Goal: Information Seeking & Learning: Learn about a topic

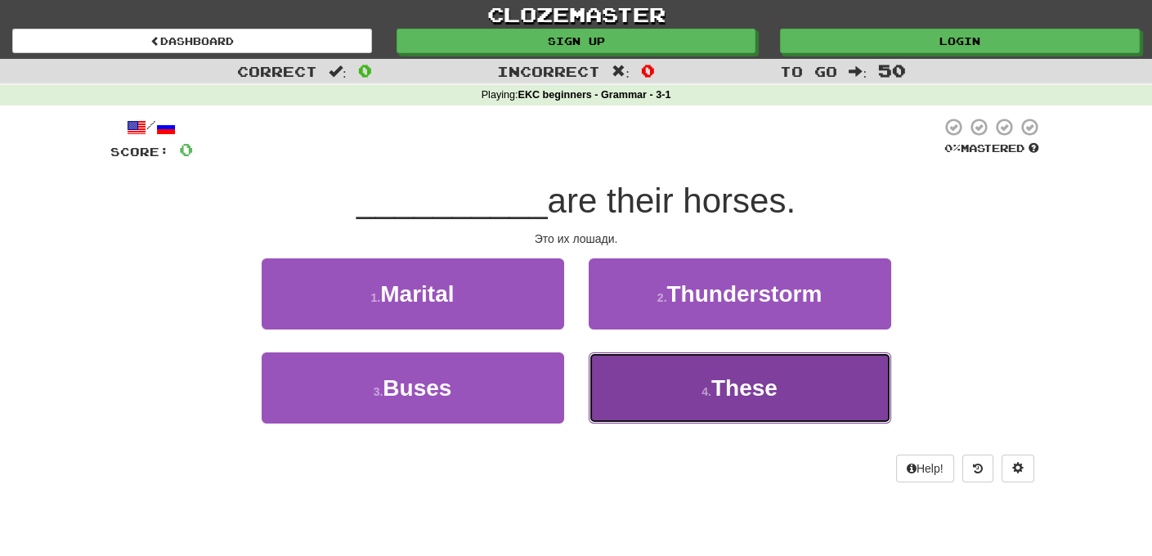
click at [747, 393] on span "These" at bounding box center [744, 387] width 66 height 25
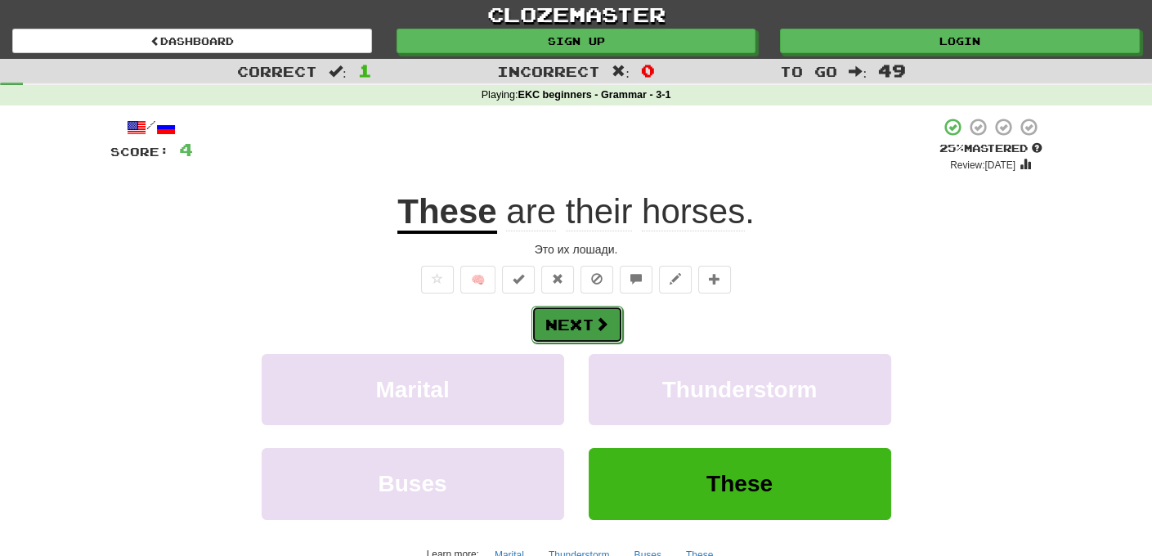
click at [587, 321] on button "Next" at bounding box center [578, 325] width 92 height 38
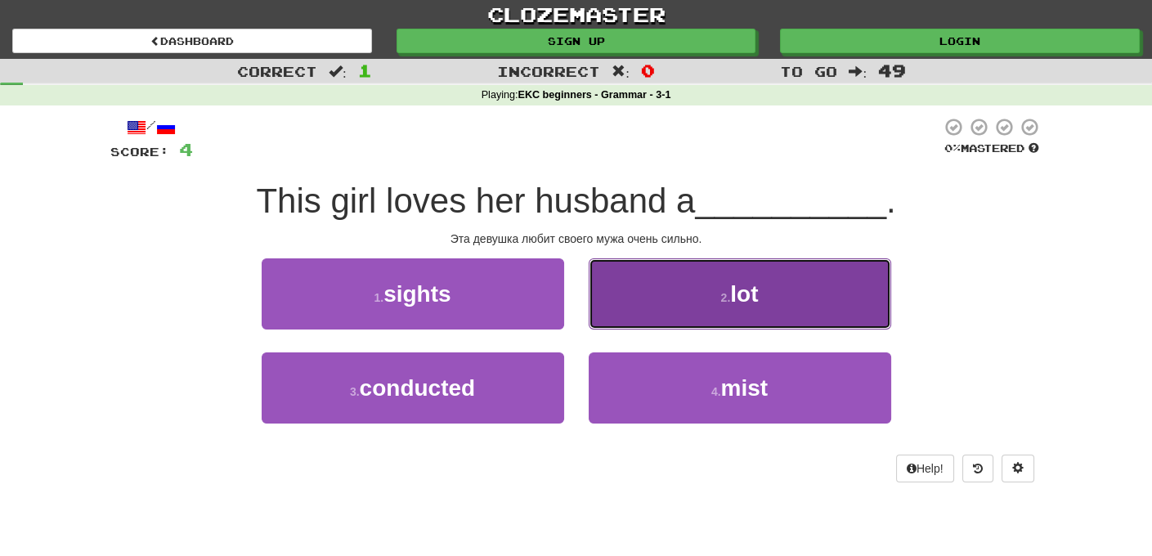
click at [740, 302] on span "lot" at bounding box center [744, 293] width 28 height 25
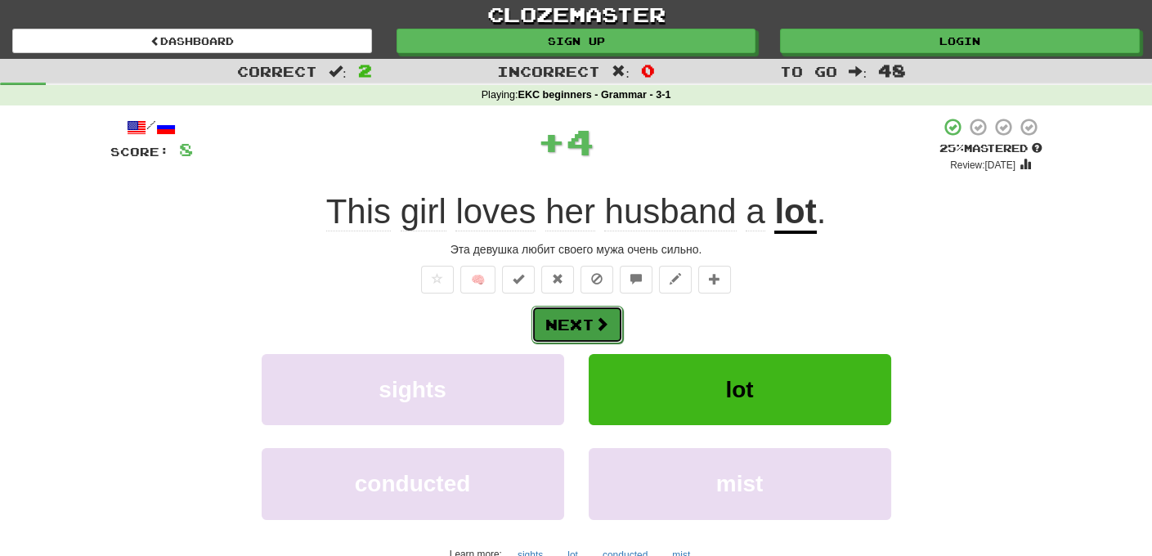
click at [595, 322] on span at bounding box center [602, 323] width 15 height 15
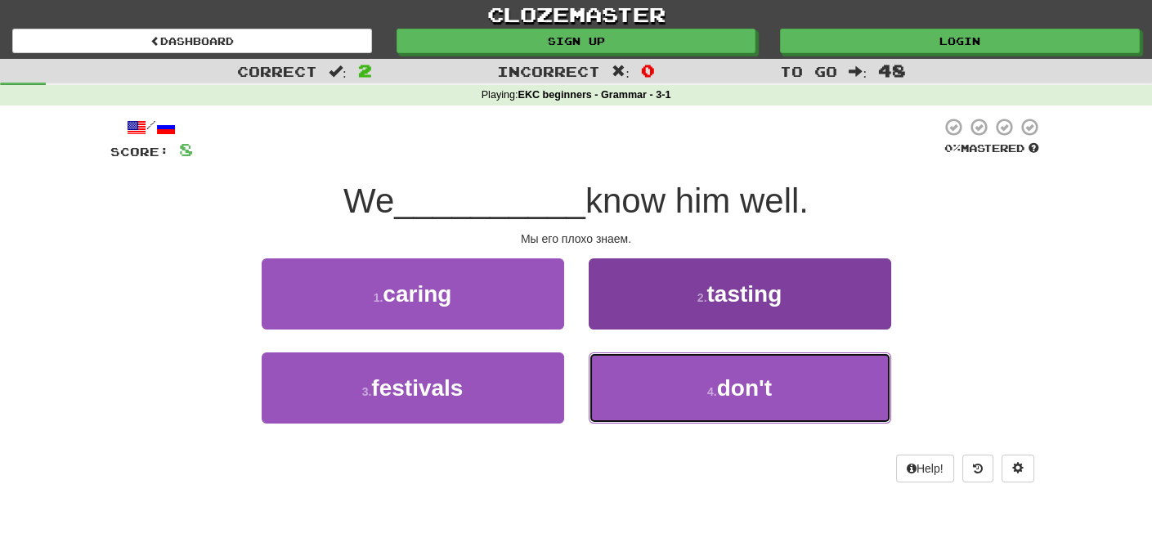
click at [750, 383] on span "don't" at bounding box center [744, 387] width 55 height 25
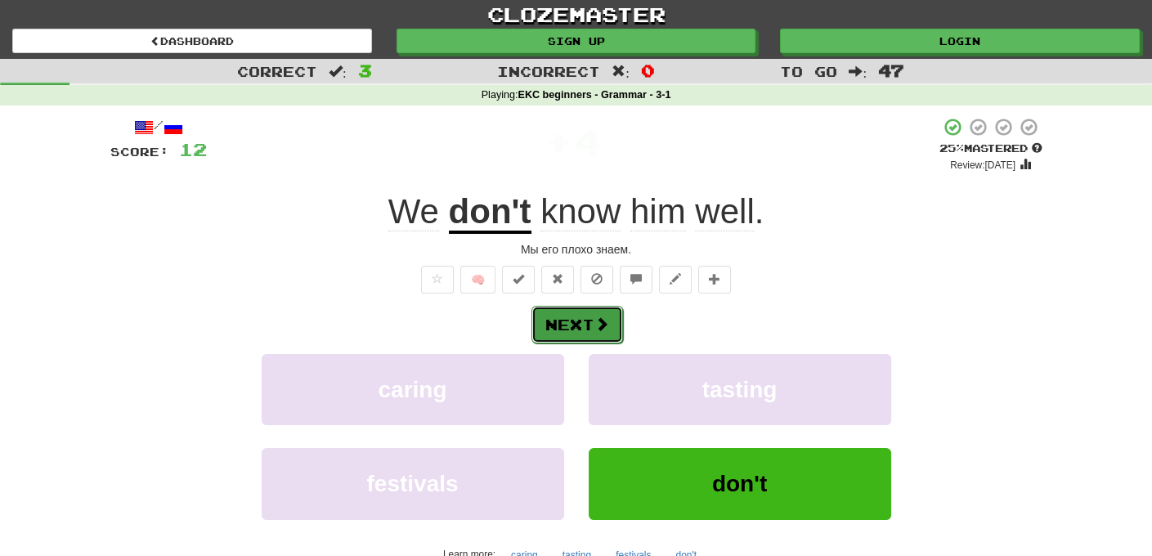
click at [583, 323] on button "Next" at bounding box center [578, 325] width 92 height 38
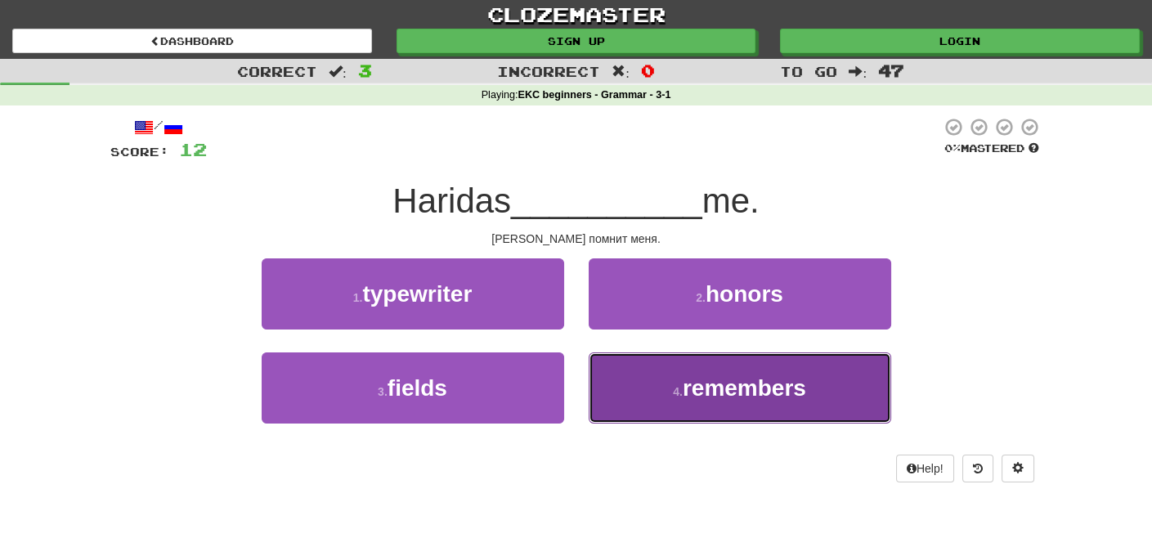
click at [752, 397] on span "remembers" at bounding box center [744, 387] width 123 height 25
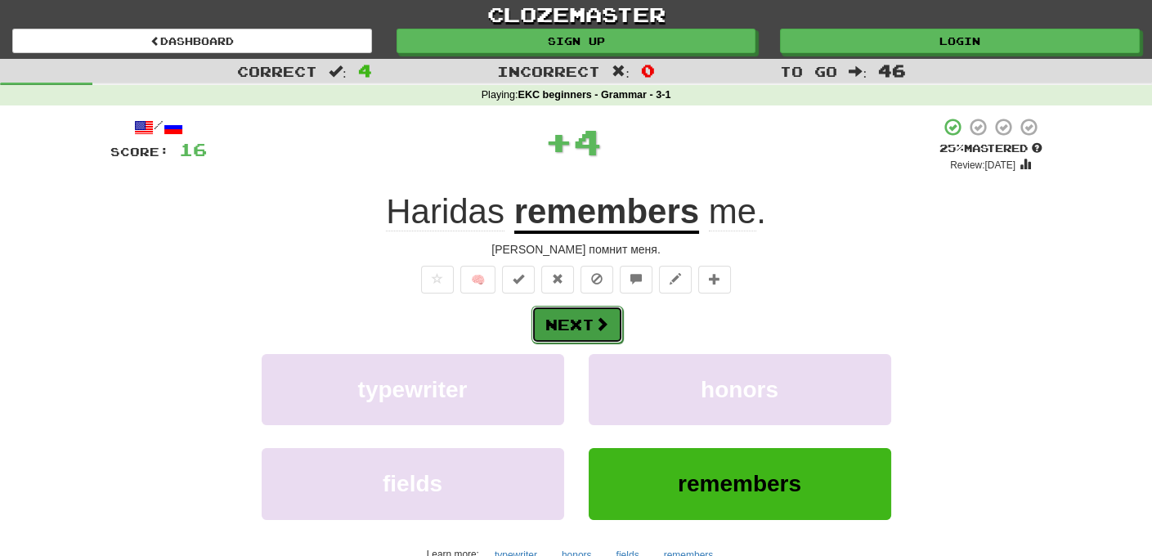
click at [576, 319] on button "Next" at bounding box center [578, 325] width 92 height 38
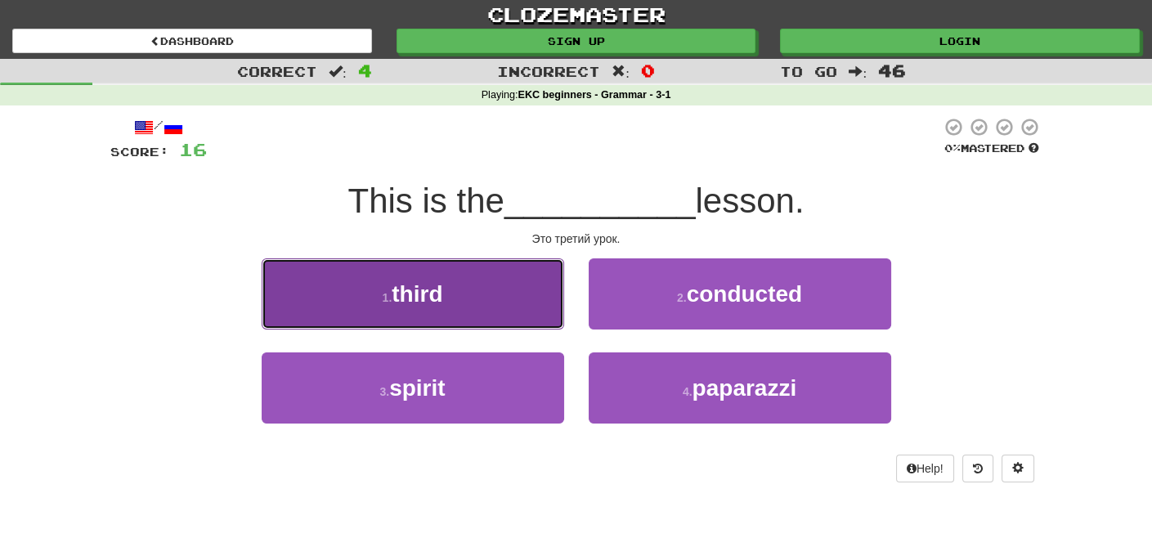
click at [483, 302] on button "1 . third" at bounding box center [413, 293] width 303 height 71
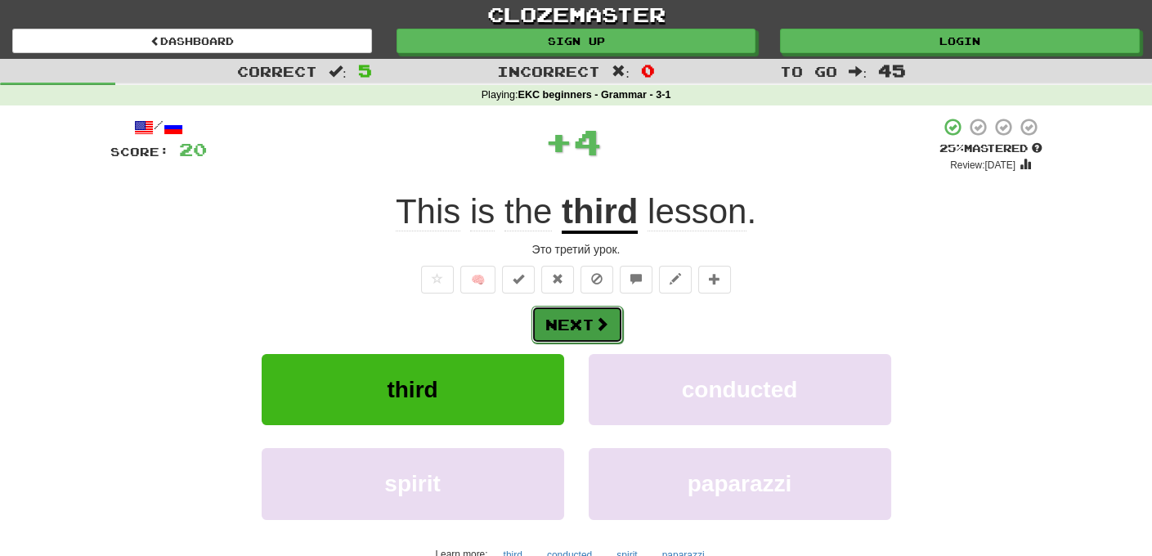
click at [581, 318] on button "Next" at bounding box center [578, 325] width 92 height 38
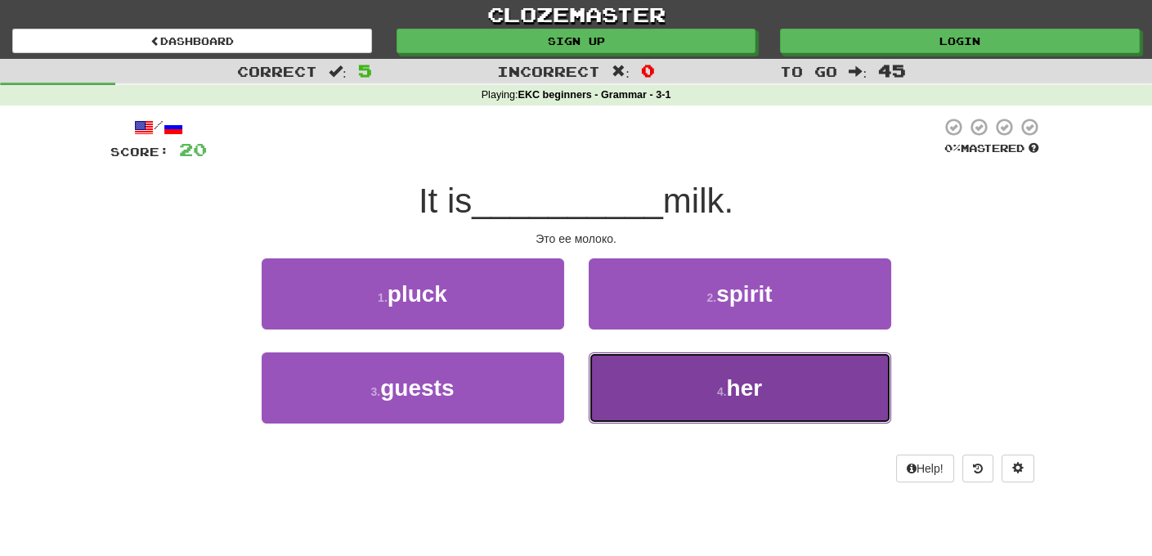
click at [745, 391] on span "her" at bounding box center [745, 387] width 36 height 25
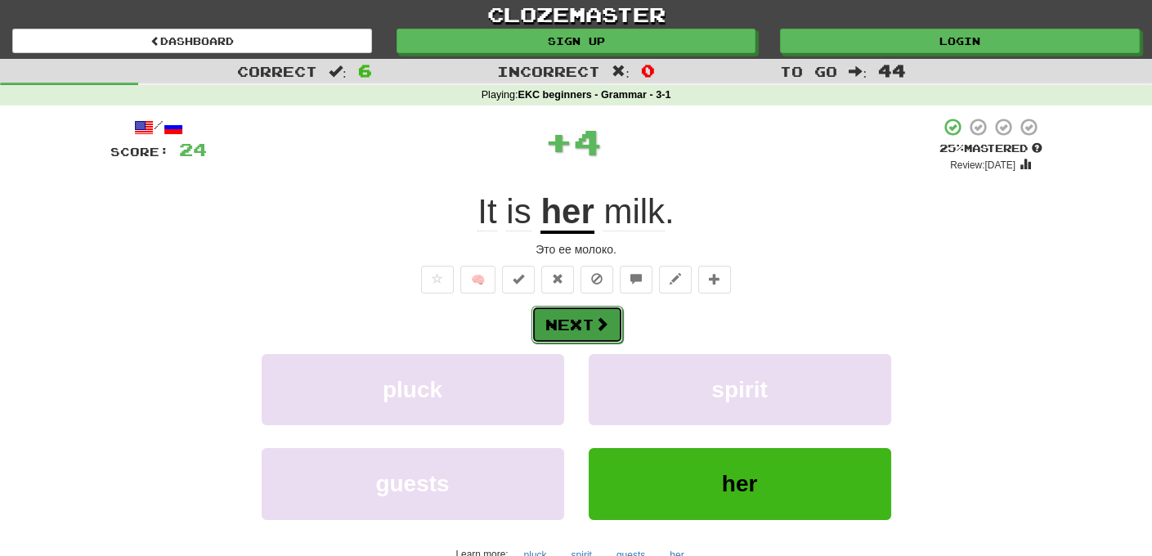
click at [584, 320] on button "Next" at bounding box center [578, 325] width 92 height 38
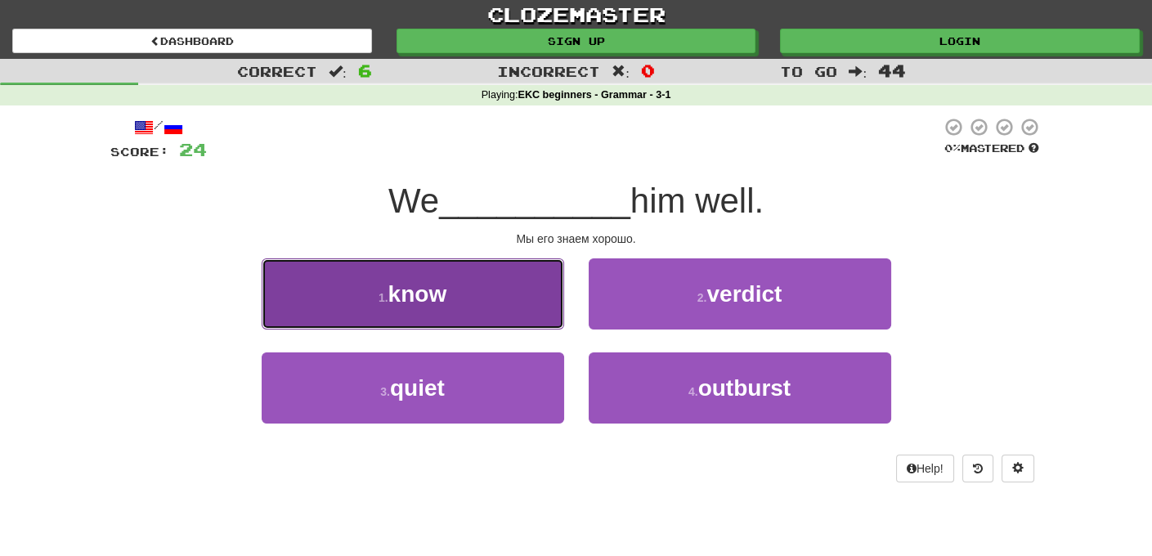
click at [429, 295] on span "know" at bounding box center [417, 293] width 59 height 25
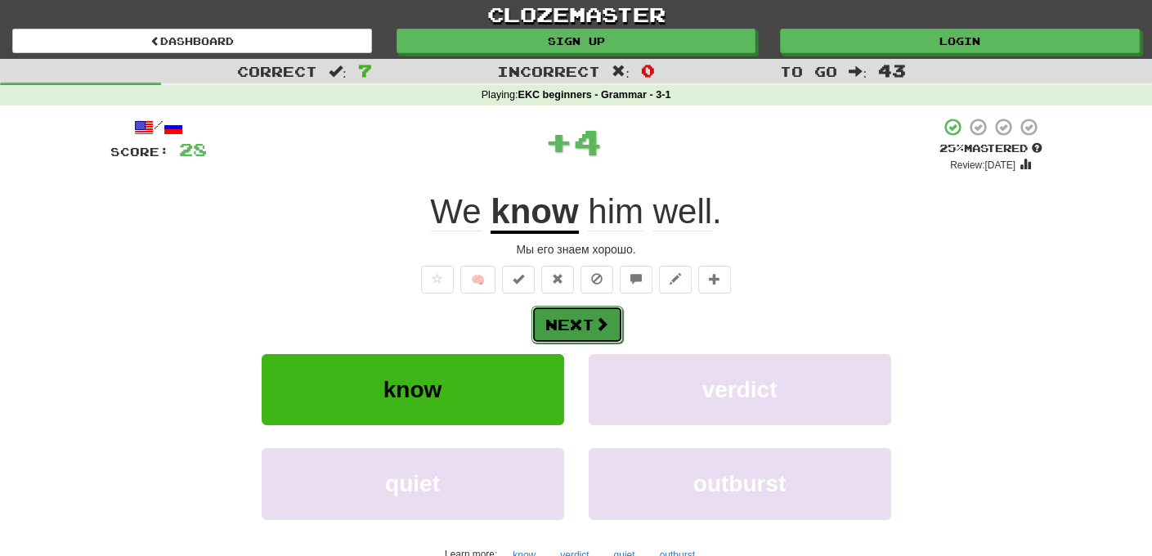
click at [581, 318] on button "Next" at bounding box center [578, 325] width 92 height 38
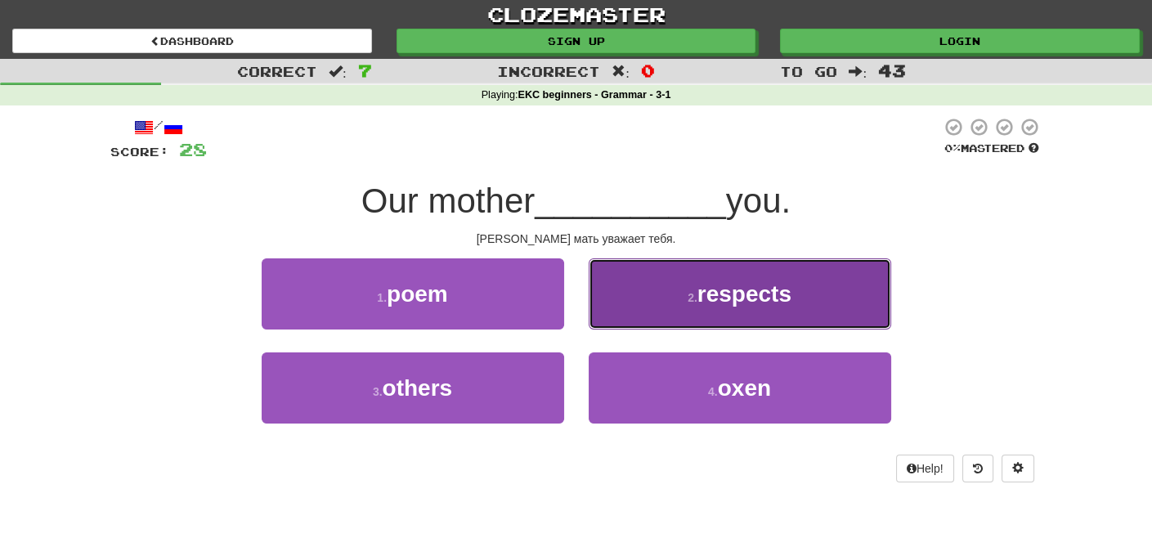
click at [738, 298] on span "respects" at bounding box center [745, 293] width 94 height 25
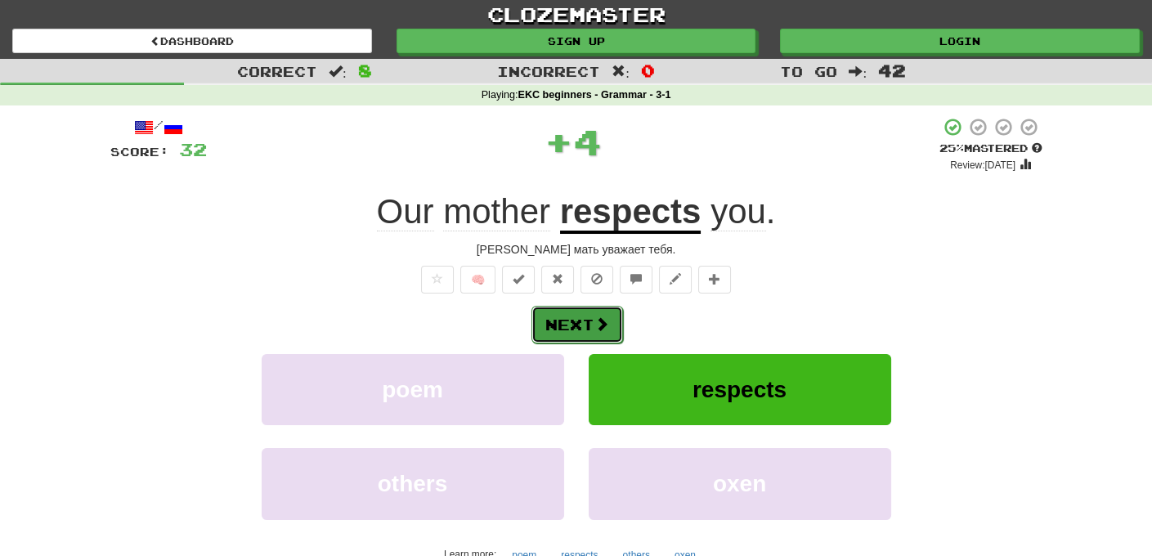
click at [583, 321] on button "Next" at bounding box center [578, 325] width 92 height 38
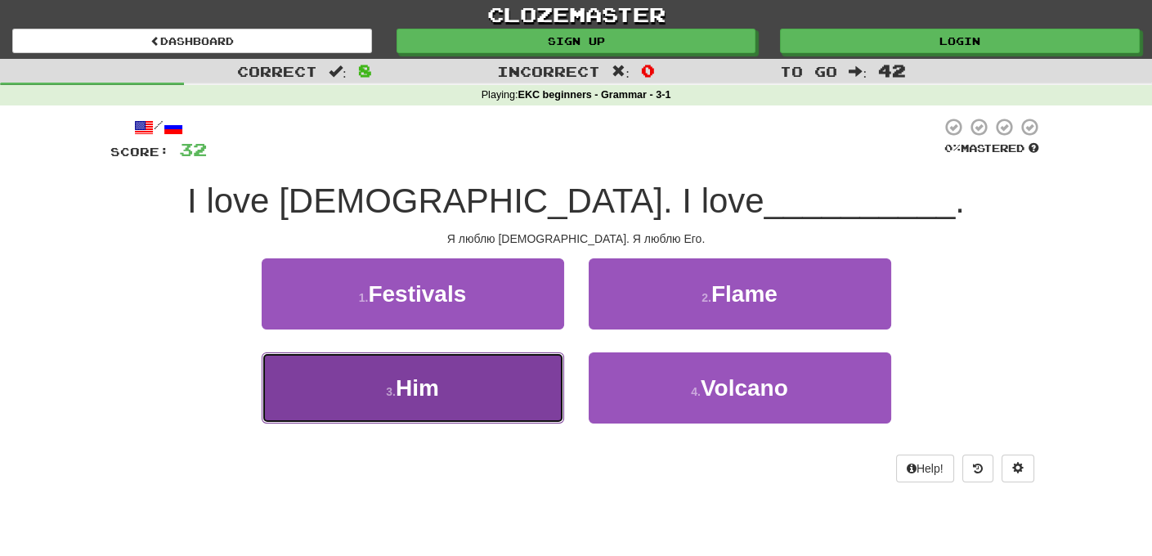
click at [442, 390] on button "3 . Him" at bounding box center [413, 387] width 303 height 71
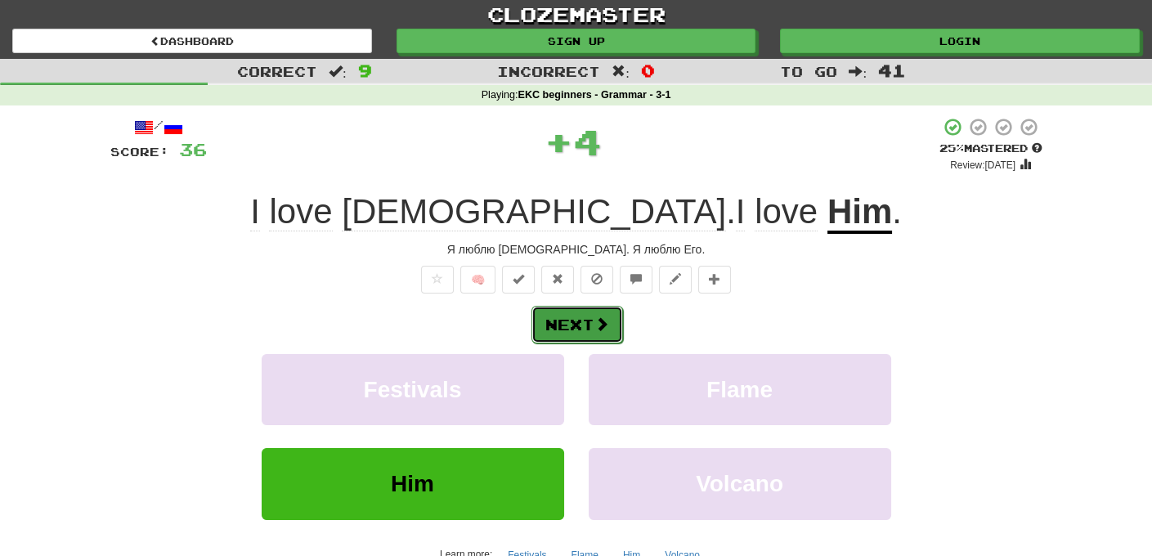
click at [584, 320] on button "Next" at bounding box center [578, 325] width 92 height 38
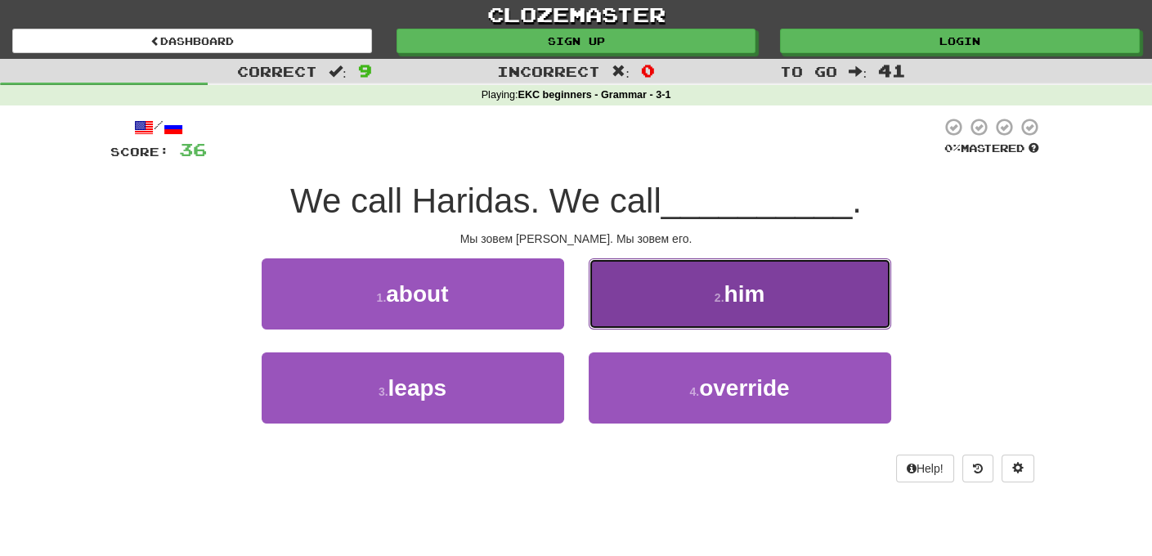
click at [772, 312] on button "2 . him" at bounding box center [740, 293] width 303 height 71
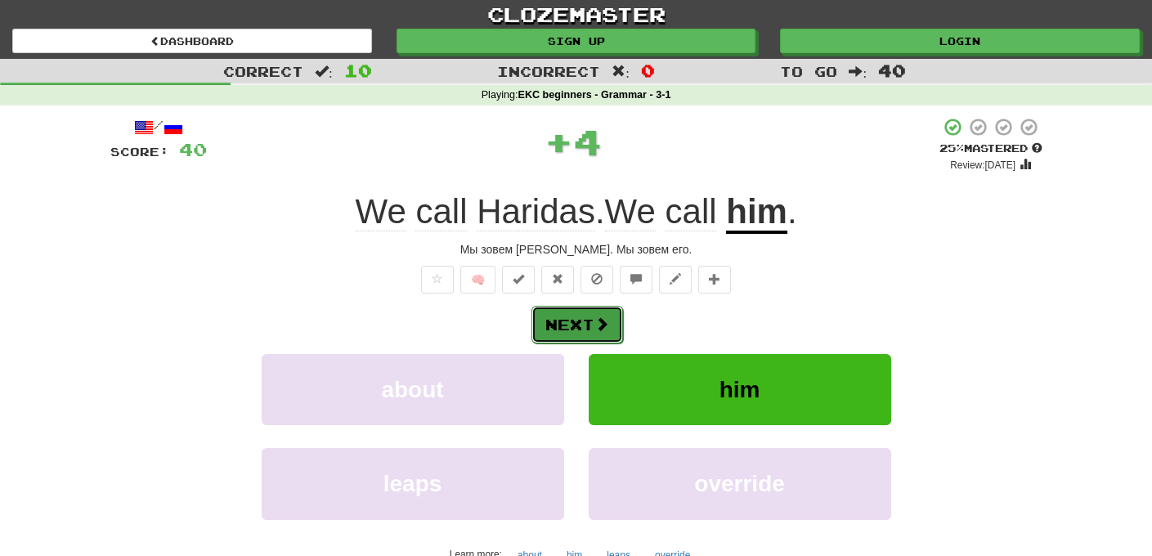
click at [570, 318] on button "Next" at bounding box center [578, 325] width 92 height 38
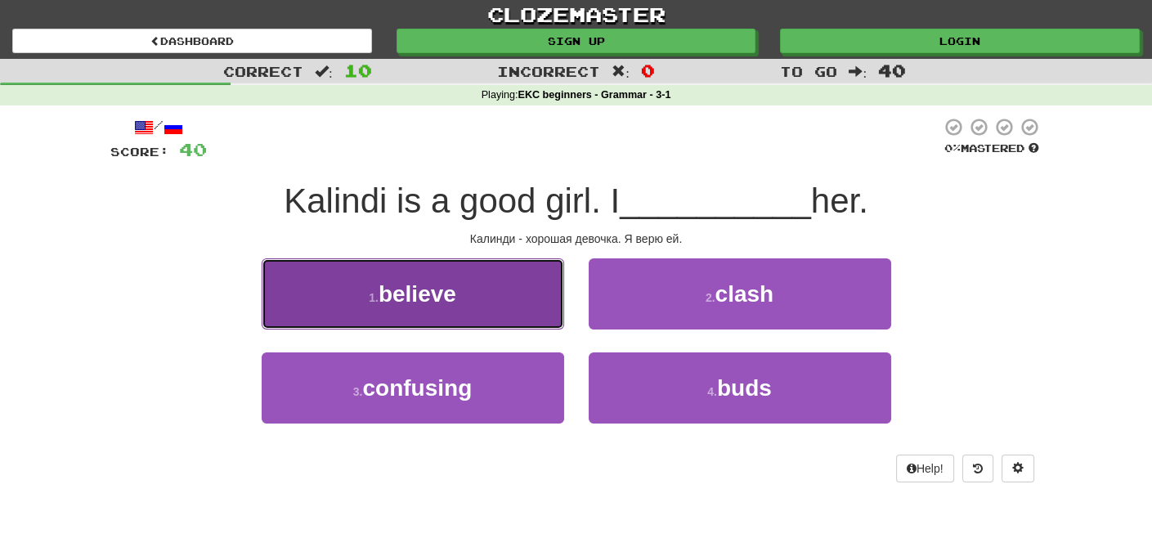
click at [450, 307] on button "1 . believe" at bounding box center [413, 293] width 303 height 71
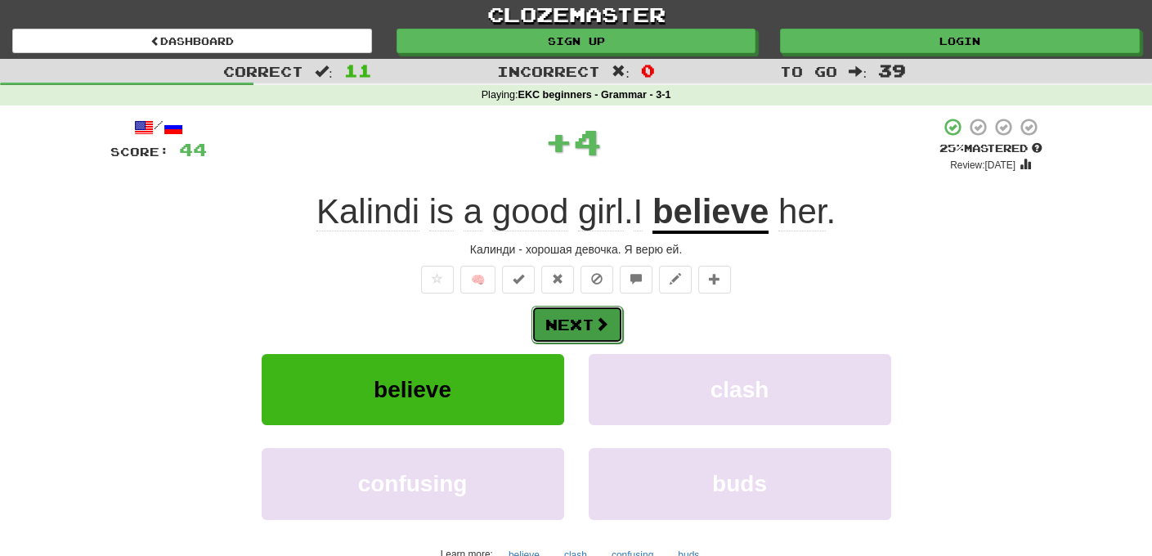
click at [574, 322] on button "Next" at bounding box center [578, 325] width 92 height 38
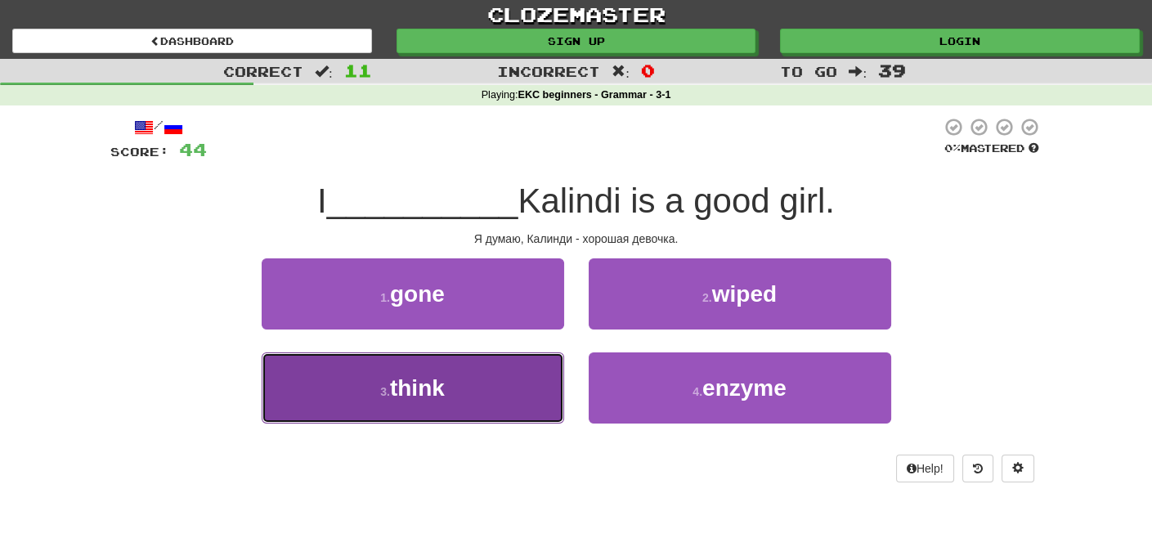
click at [443, 392] on span "think" at bounding box center [417, 387] width 55 height 25
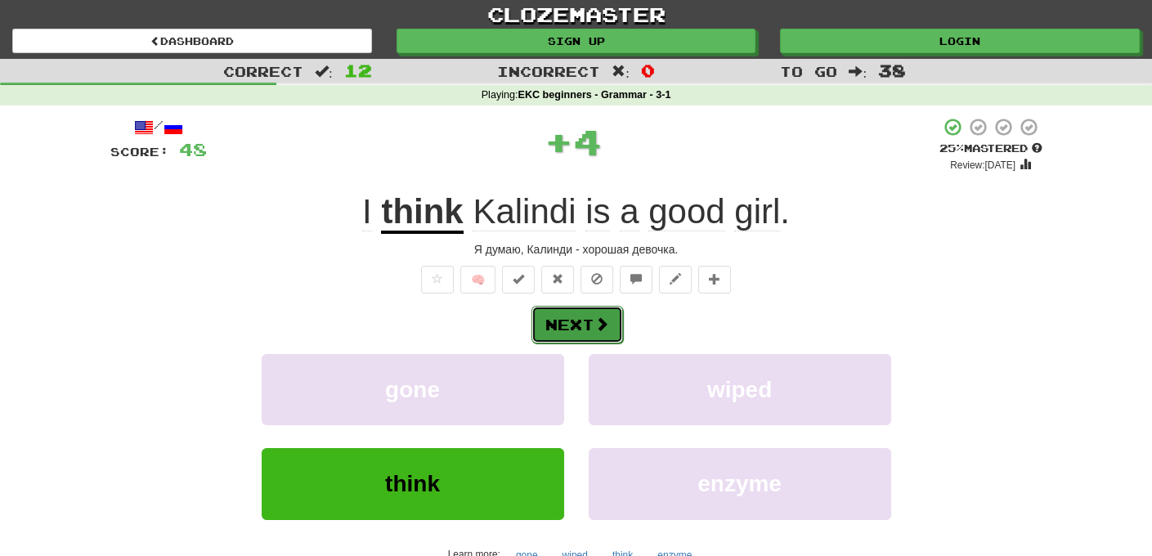
click at [593, 321] on button "Next" at bounding box center [578, 325] width 92 height 38
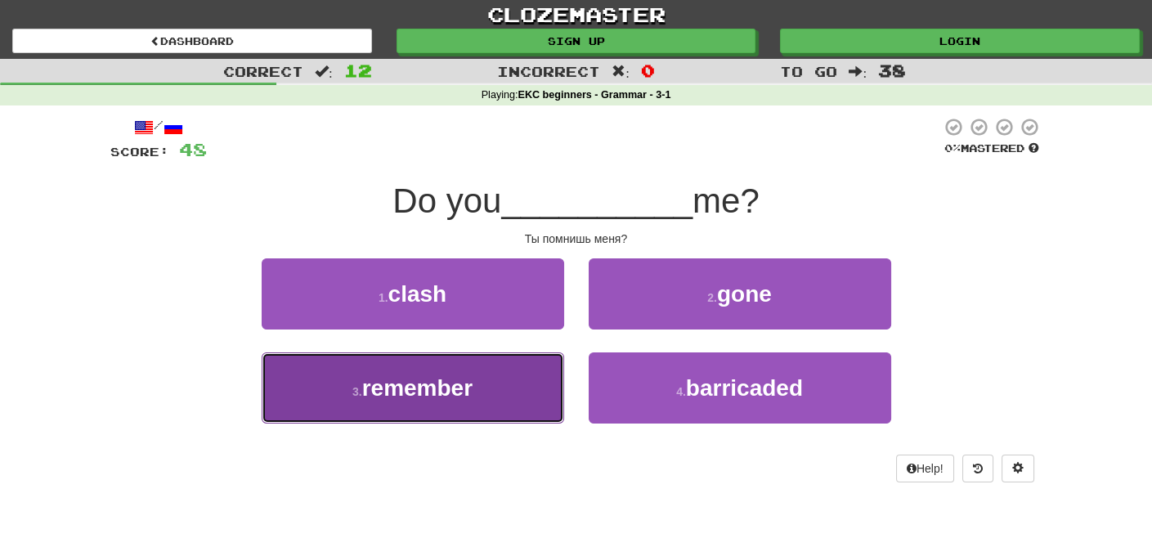
click at [483, 384] on button "3 . remember" at bounding box center [413, 387] width 303 height 71
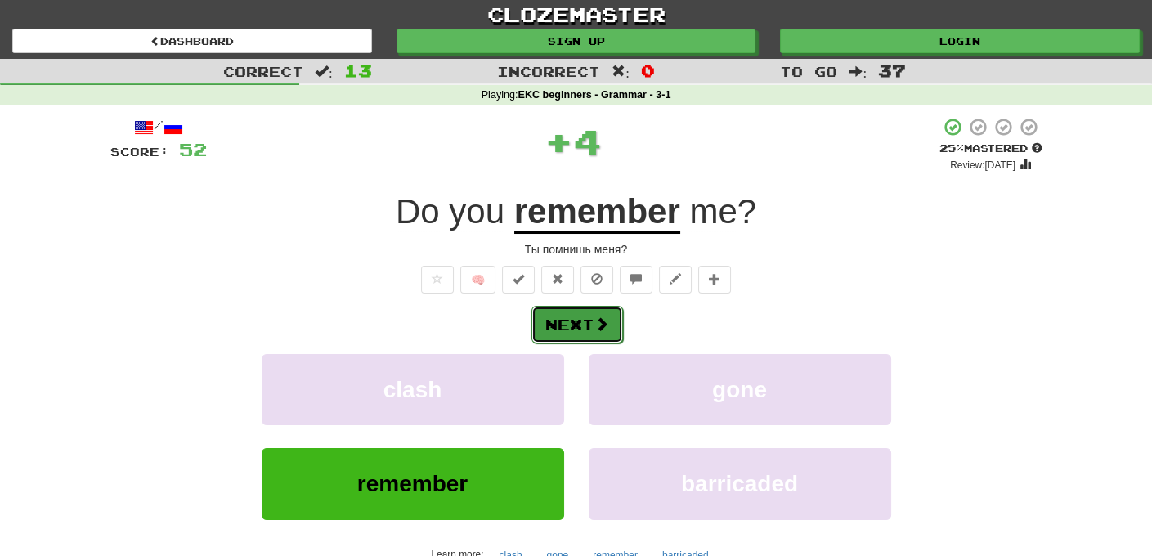
drag, startPoint x: 574, startPoint y: 310, endPoint x: 572, endPoint y: 318, distance: 8.5
click at [572, 318] on button "Next" at bounding box center [578, 325] width 92 height 38
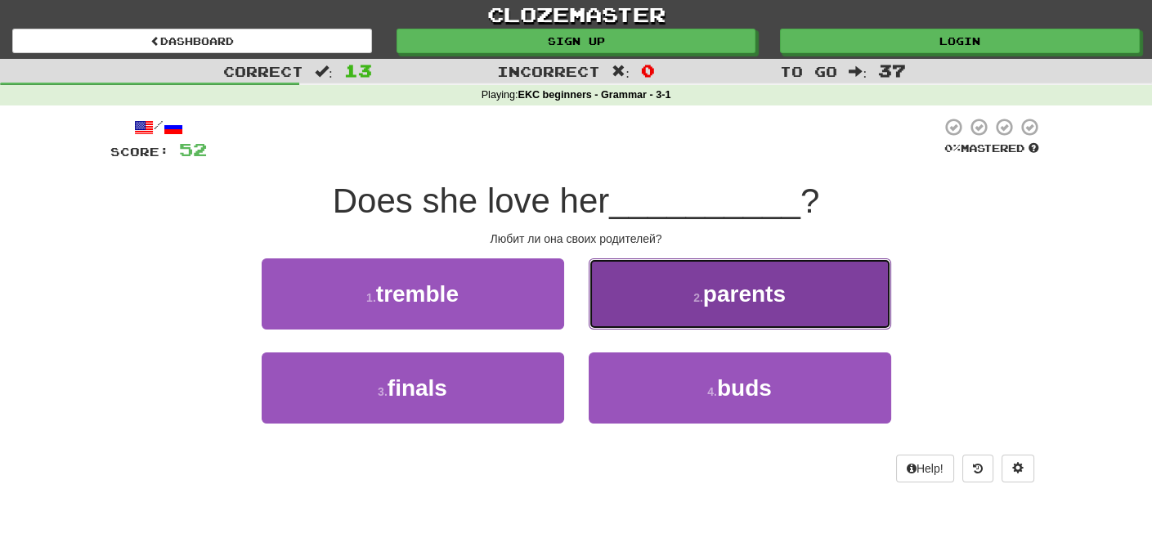
click at [787, 307] on button "2 . parents" at bounding box center [740, 293] width 303 height 71
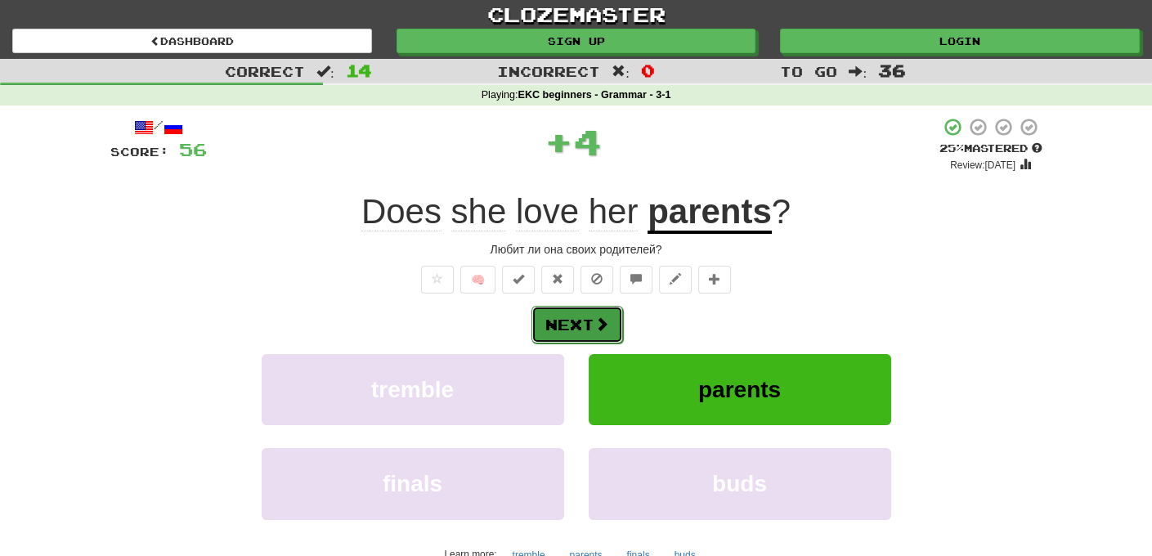
click at [590, 323] on button "Next" at bounding box center [578, 325] width 92 height 38
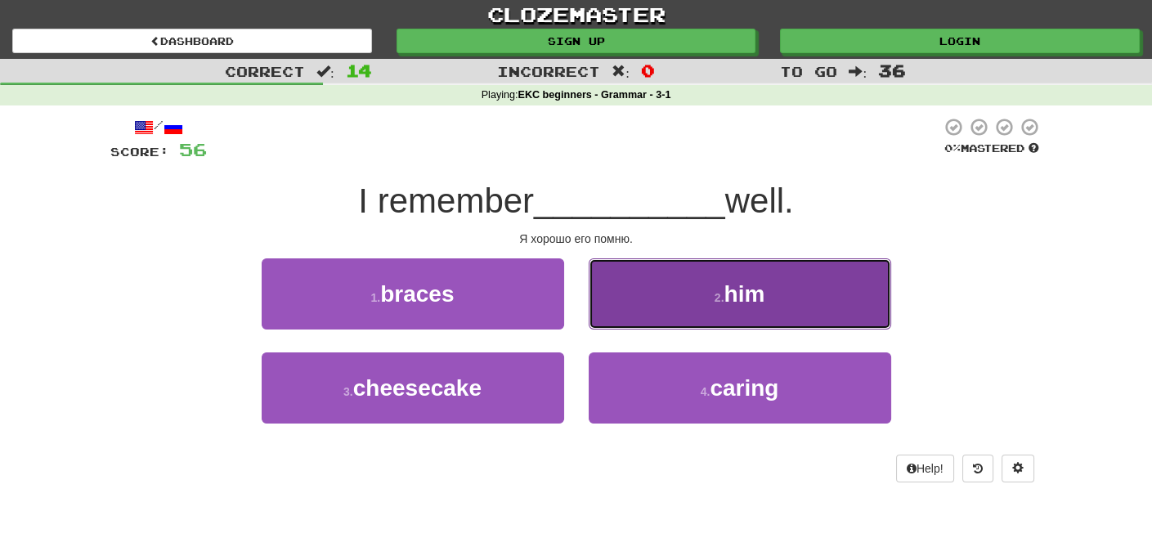
click at [752, 302] on span "him" at bounding box center [744, 293] width 41 height 25
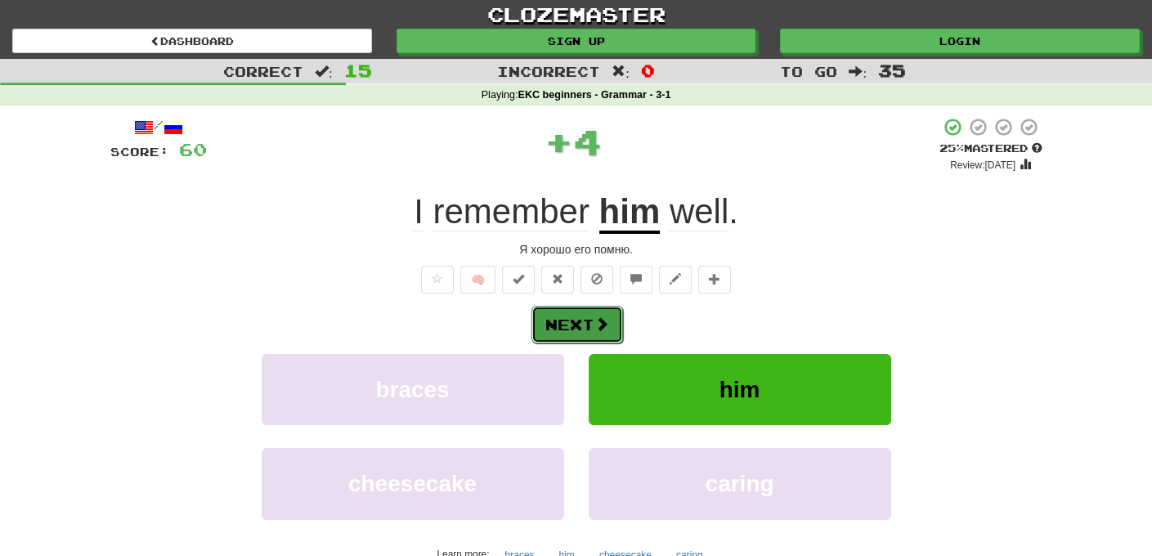
click at [573, 322] on button "Next" at bounding box center [578, 325] width 92 height 38
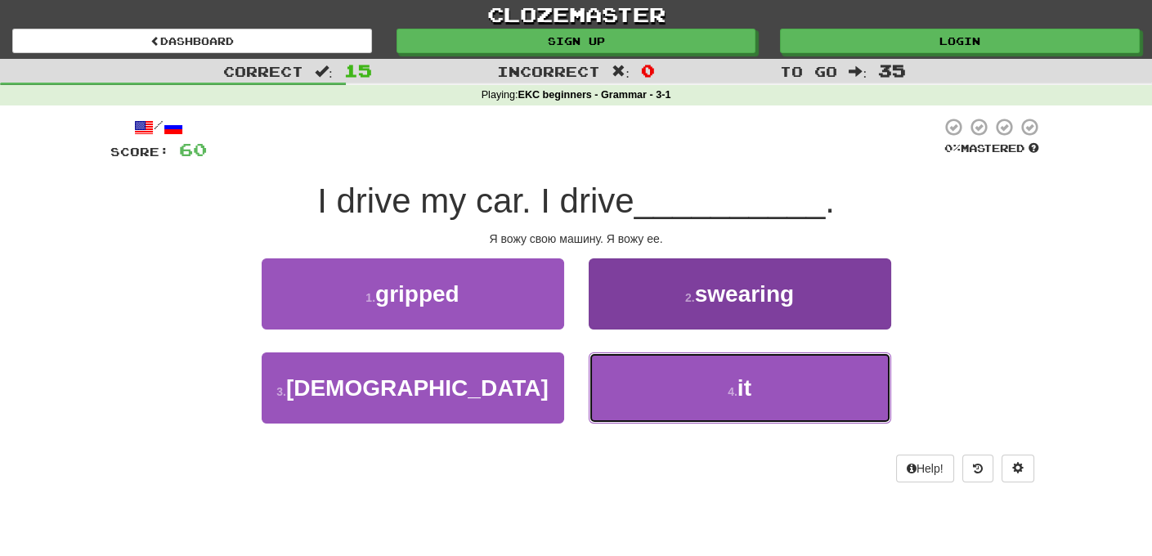
drag, startPoint x: 756, startPoint y: 386, endPoint x: 740, endPoint y: 381, distance: 17.1
click at [756, 386] on button "4 . it" at bounding box center [740, 387] width 303 height 71
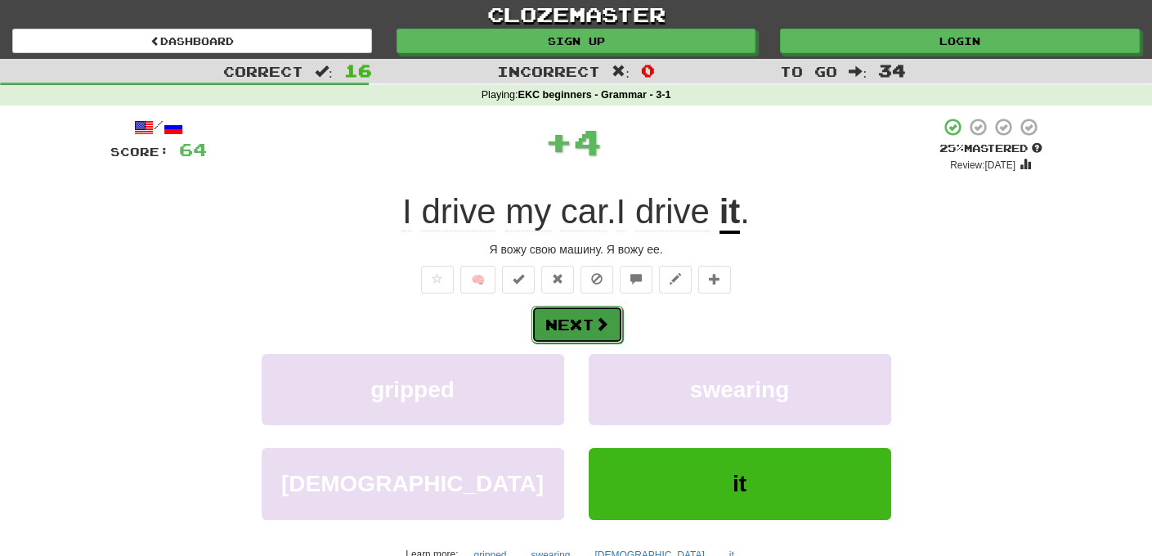
click at [577, 321] on button "Next" at bounding box center [578, 325] width 92 height 38
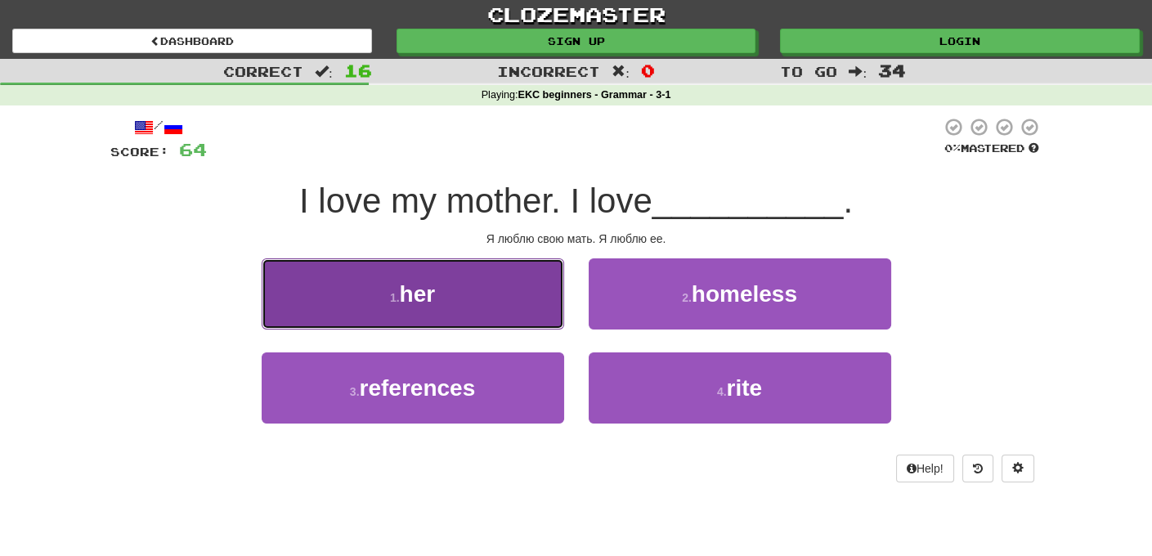
click at [503, 300] on button "1 . her" at bounding box center [413, 293] width 303 height 71
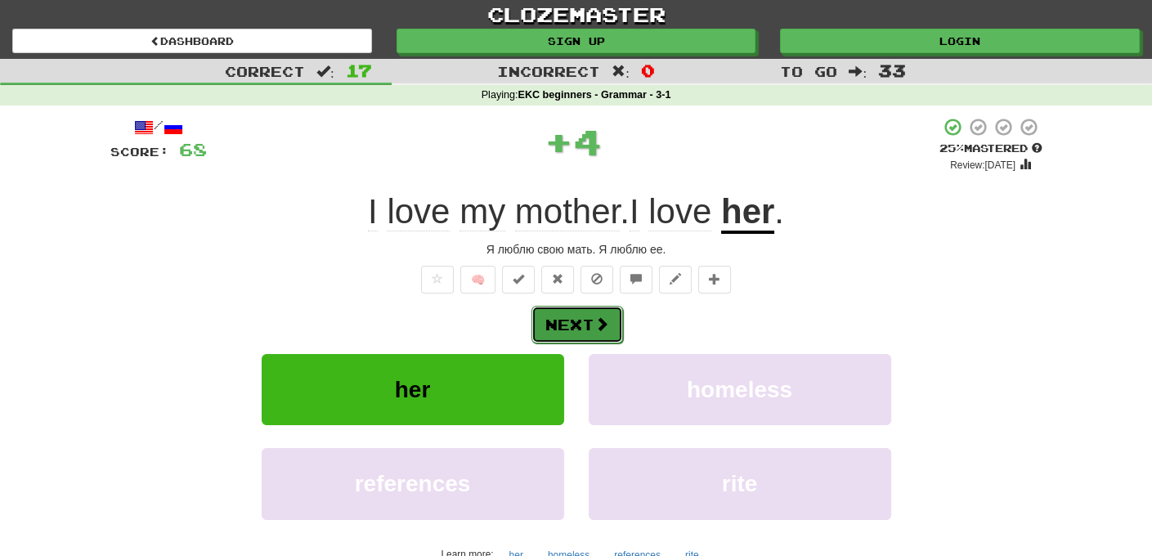
click at [595, 316] on span at bounding box center [602, 323] width 15 height 15
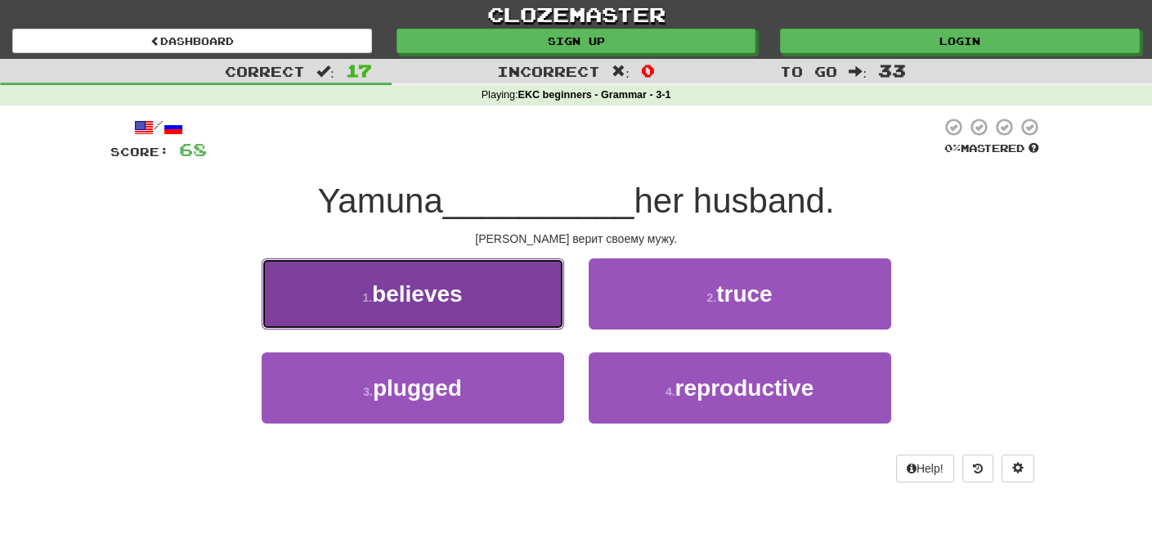
click at [427, 293] on span "believes" at bounding box center [417, 293] width 91 height 25
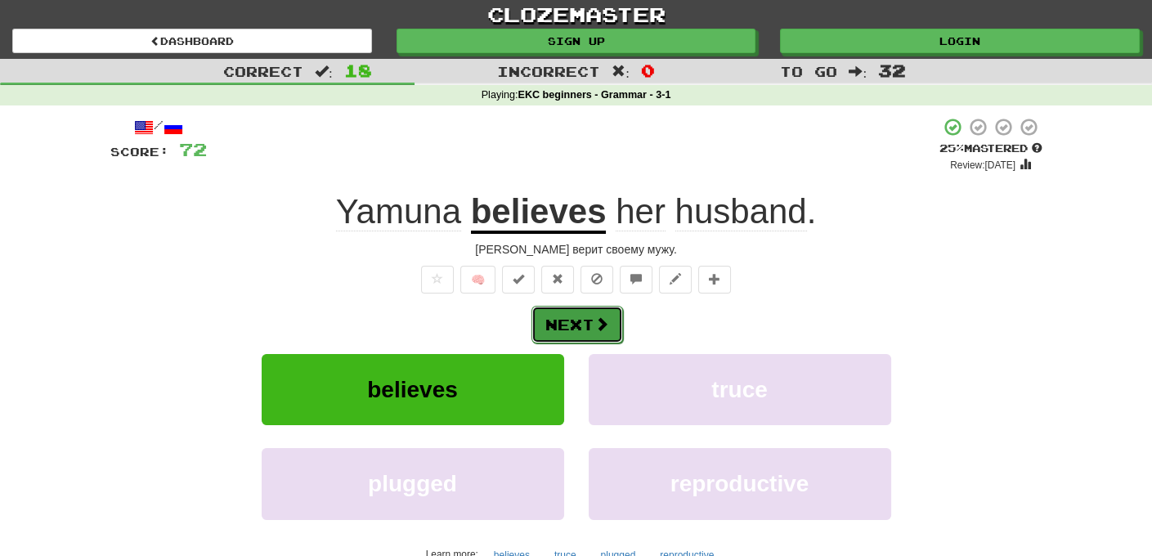
click at [575, 328] on button "Next" at bounding box center [578, 325] width 92 height 38
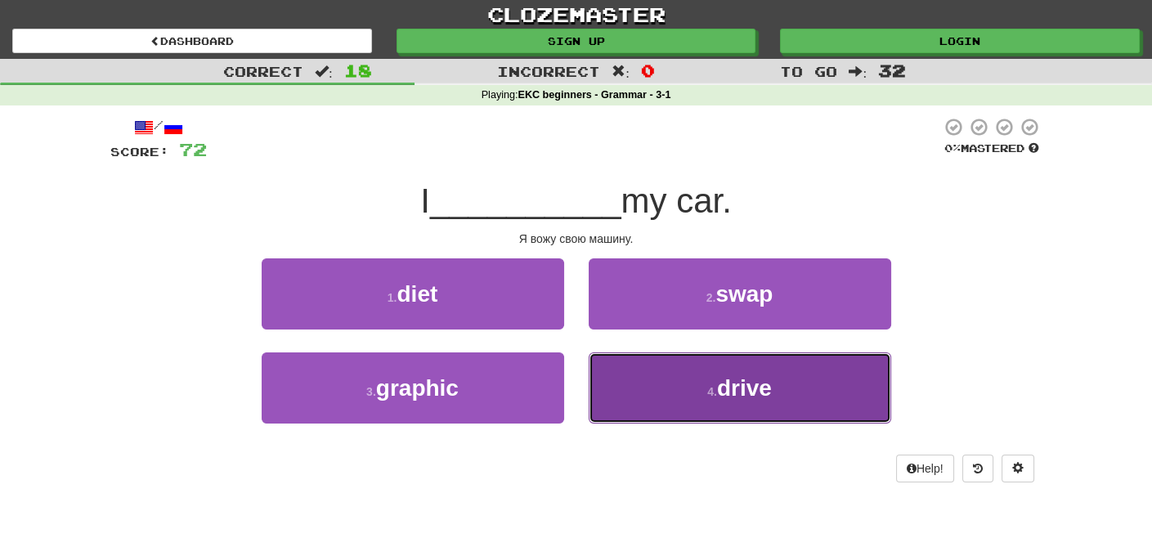
click at [725, 390] on span "drive" at bounding box center [744, 387] width 55 height 25
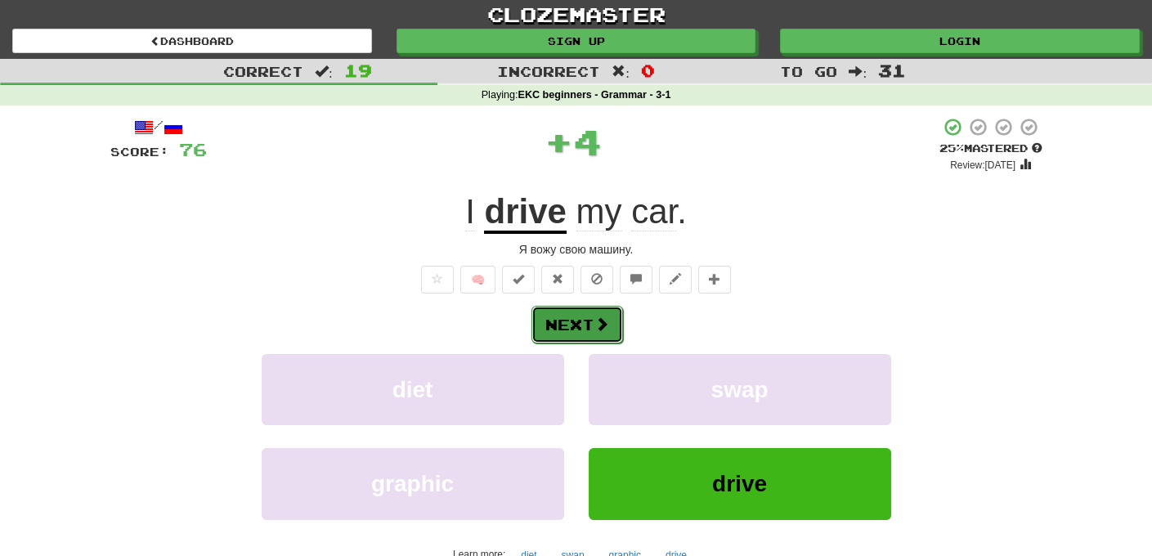
click at [575, 323] on button "Next" at bounding box center [578, 325] width 92 height 38
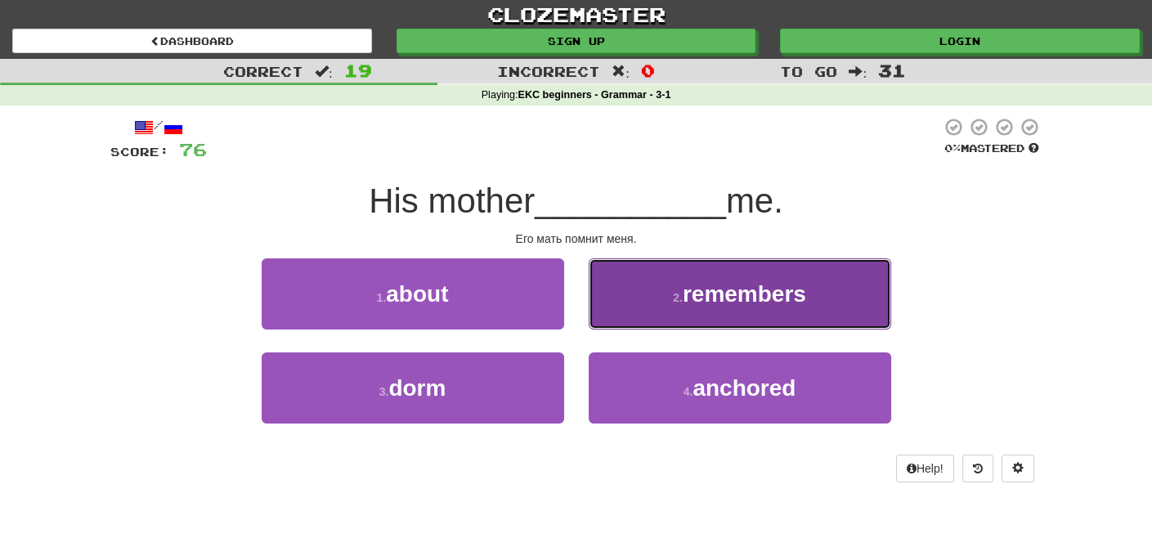
click at [720, 302] on span "remembers" at bounding box center [744, 293] width 123 height 25
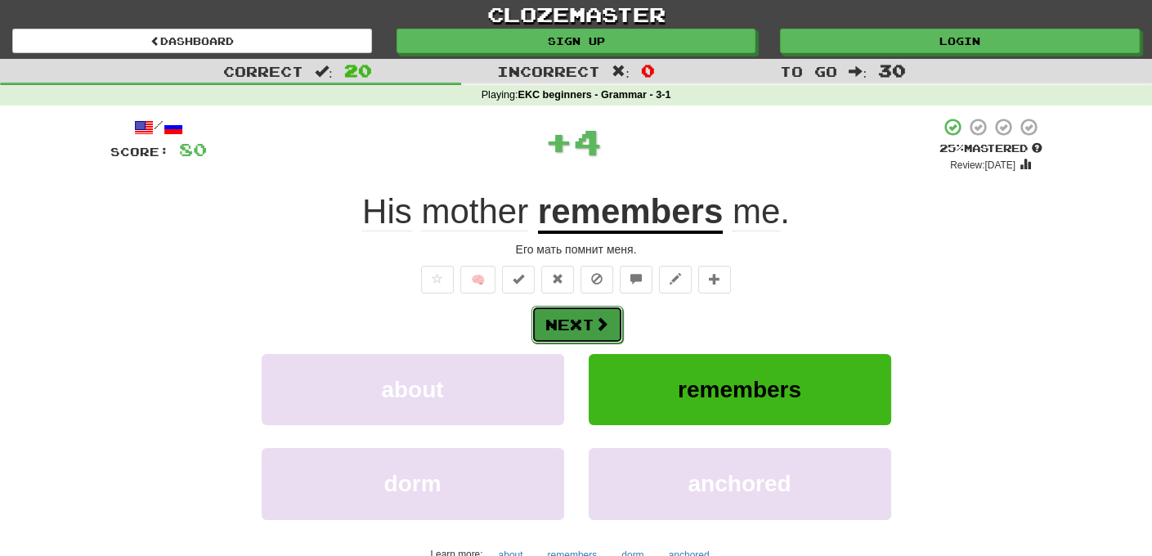
click at [573, 321] on button "Next" at bounding box center [578, 325] width 92 height 38
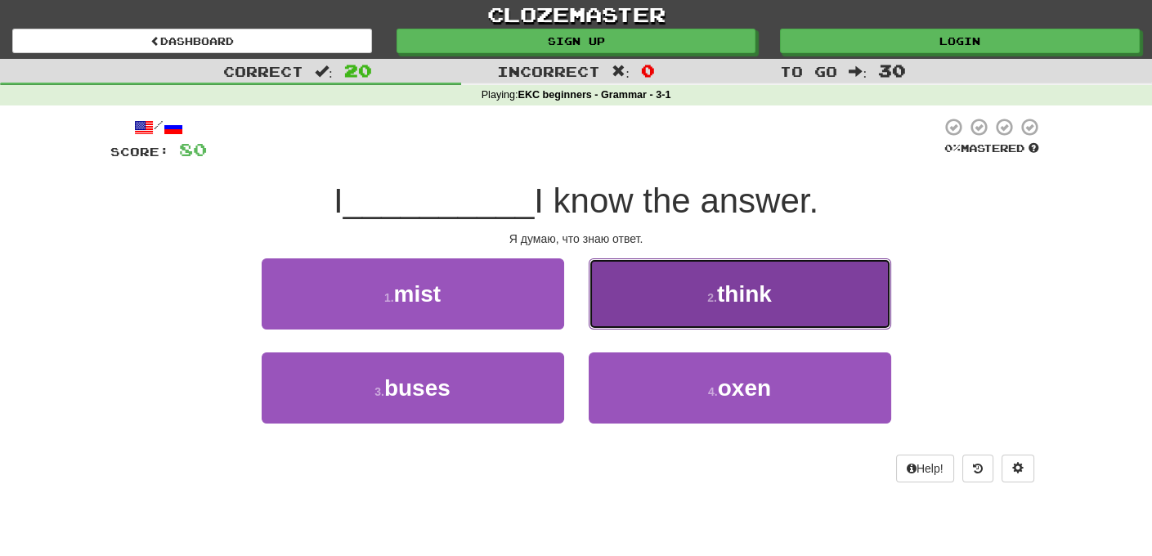
click at [714, 309] on button "2 . think" at bounding box center [740, 293] width 303 height 71
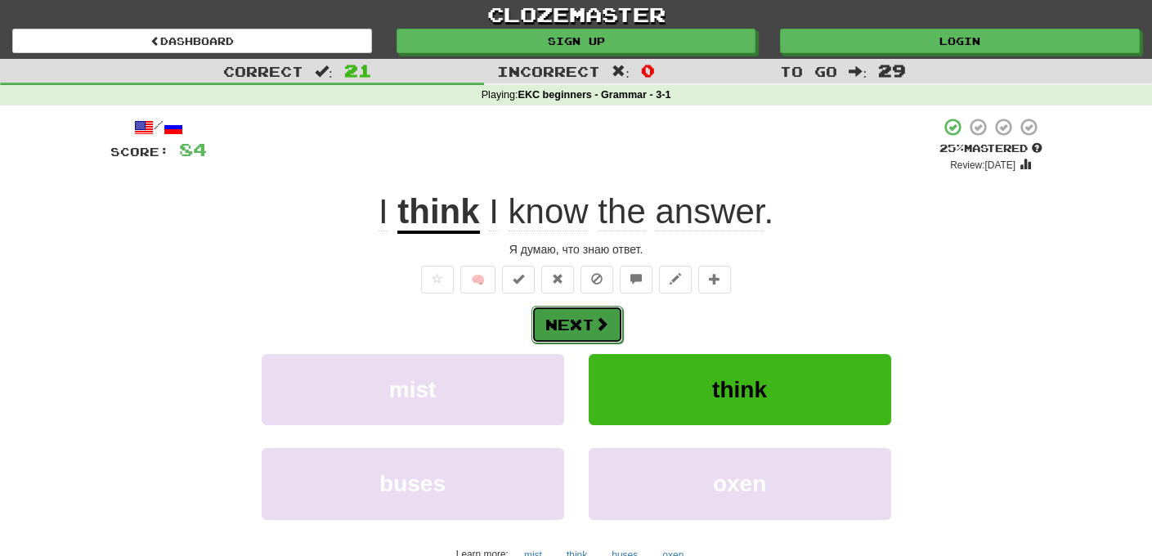
click at [574, 325] on button "Next" at bounding box center [578, 325] width 92 height 38
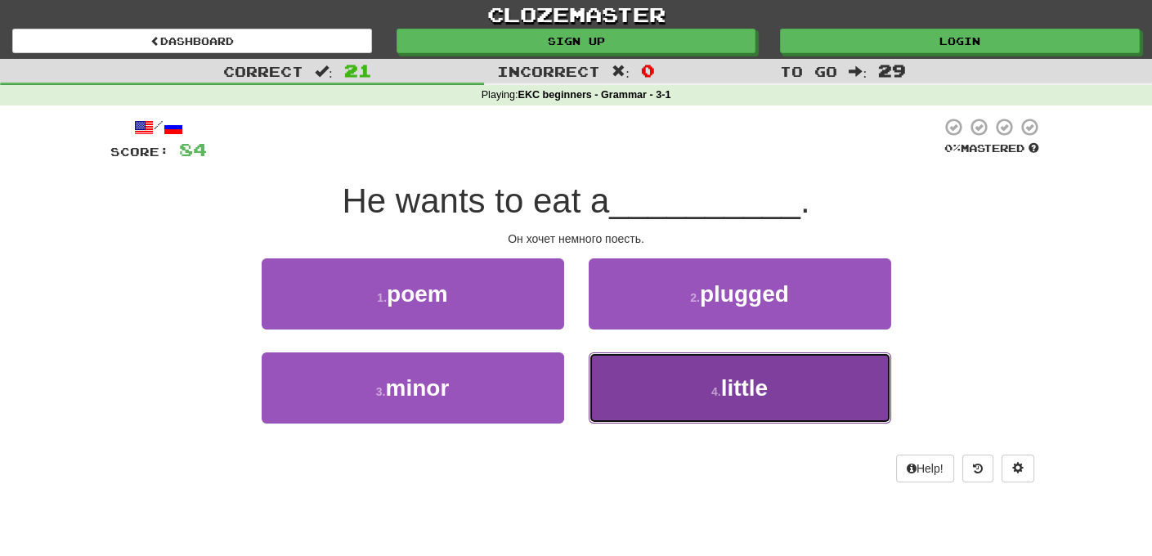
click at [744, 388] on span "little" at bounding box center [744, 387] width 47 height 25
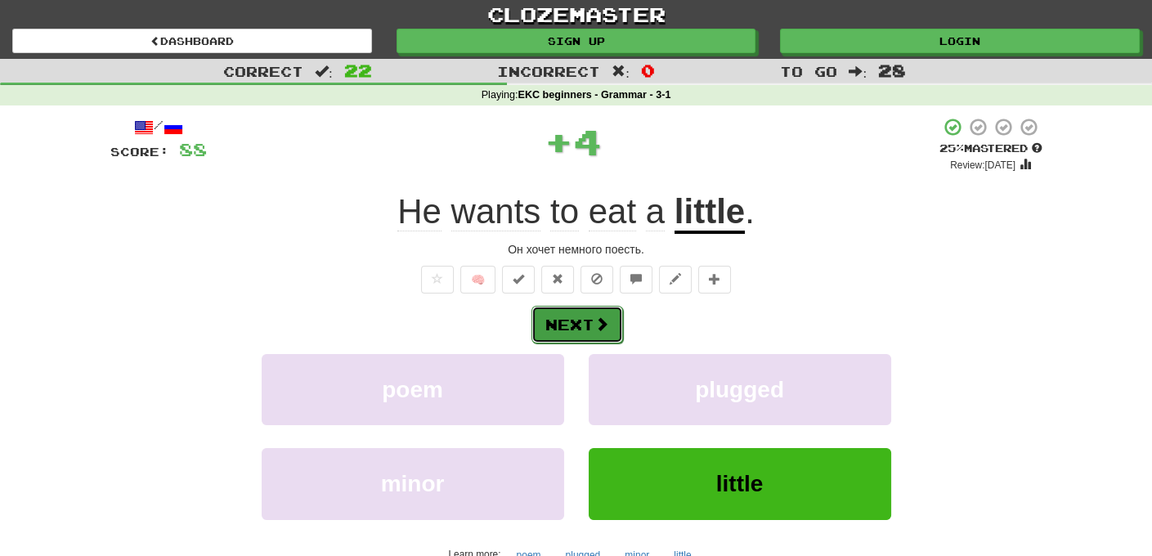
click at [568, 323] on button "Next" at bounding box center [578, 325] width 92 height 38
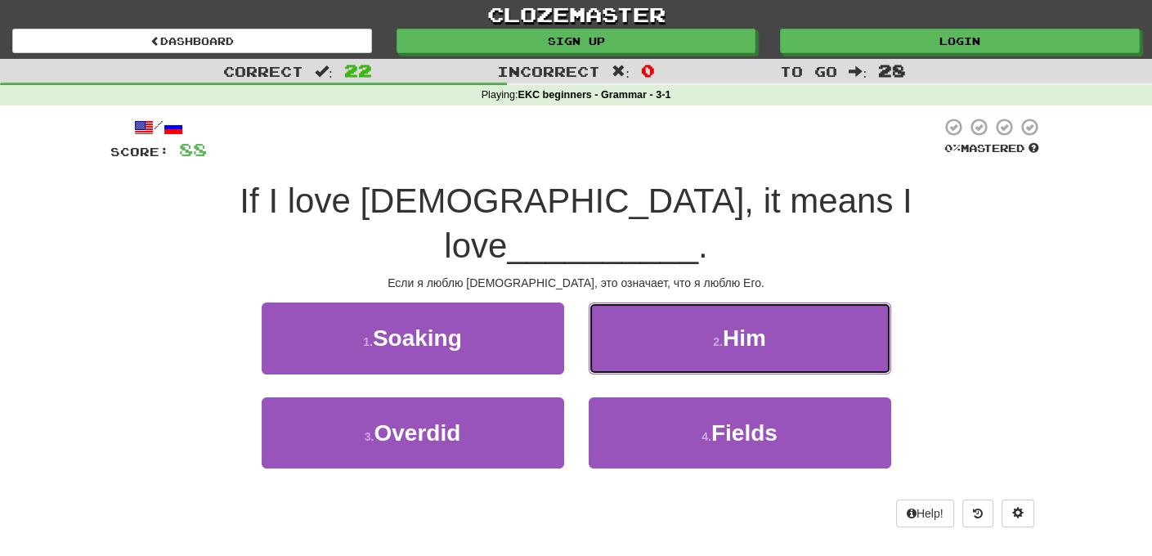
click at [687, 303] on button "2 . Him" at bounding box center [740, 338] width 303 height 71
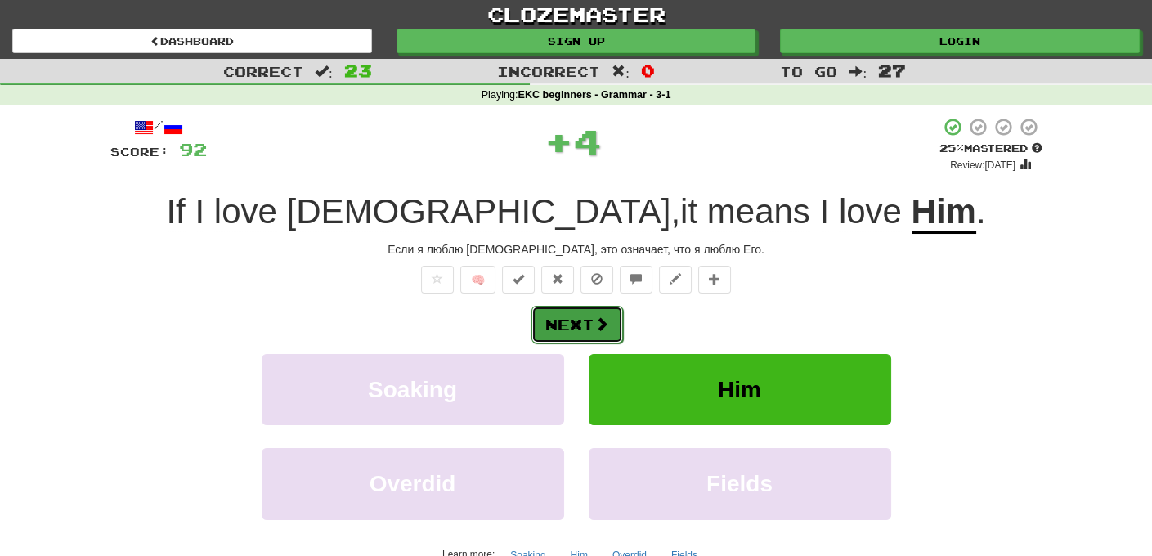
click at [574, 321] on button "Next" at bounding box center [578, 325] width 92 height 38
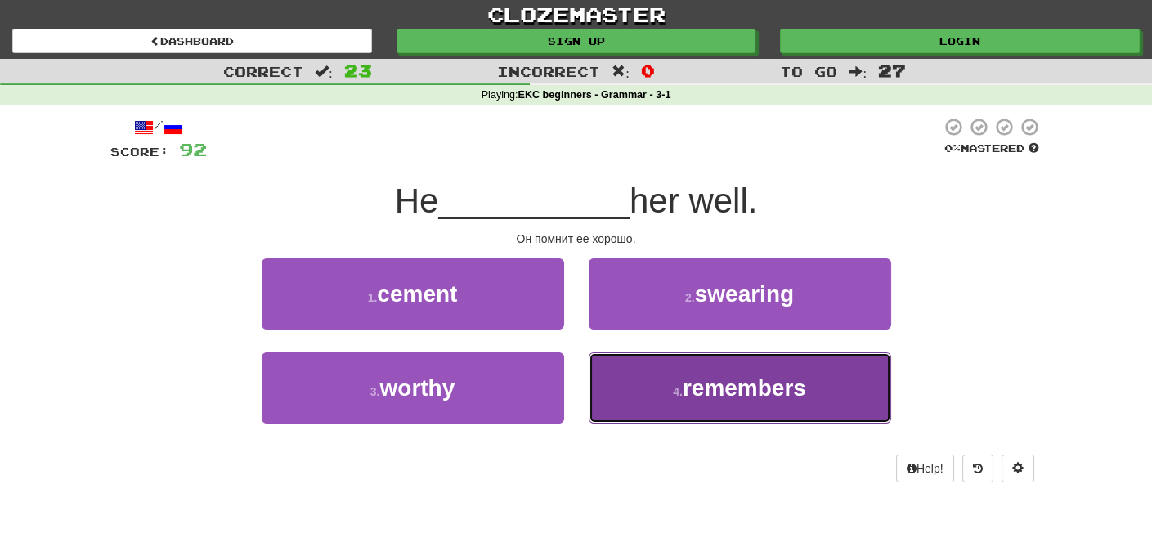
click at [724, 385] on span "remembers" at bounding box center [744, 387] width 123 height 25
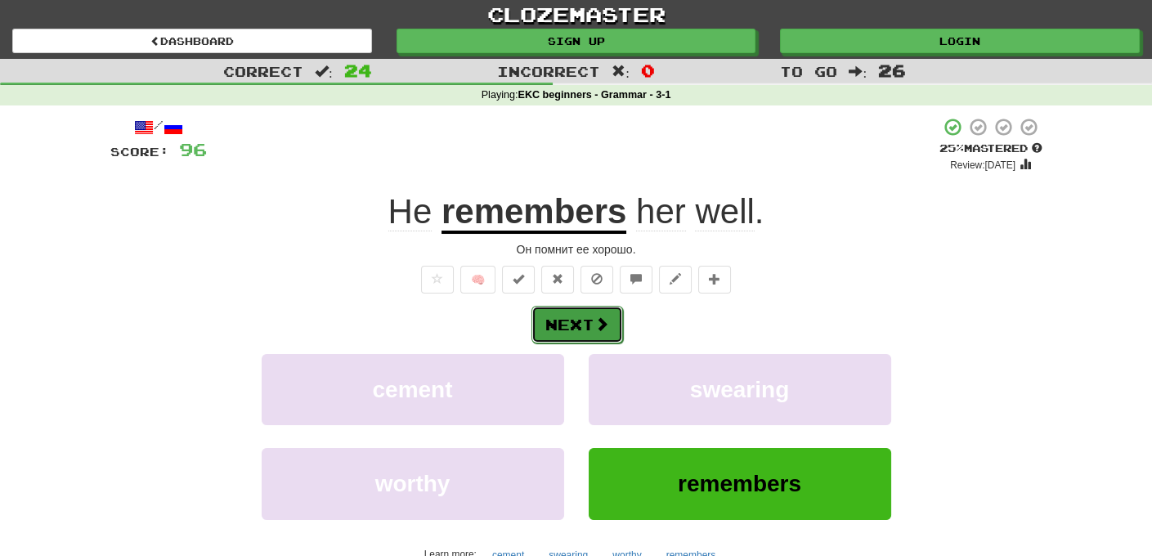
click at [572, 319] on button "Next" at bounding box center [578, 325] width 92 height 38
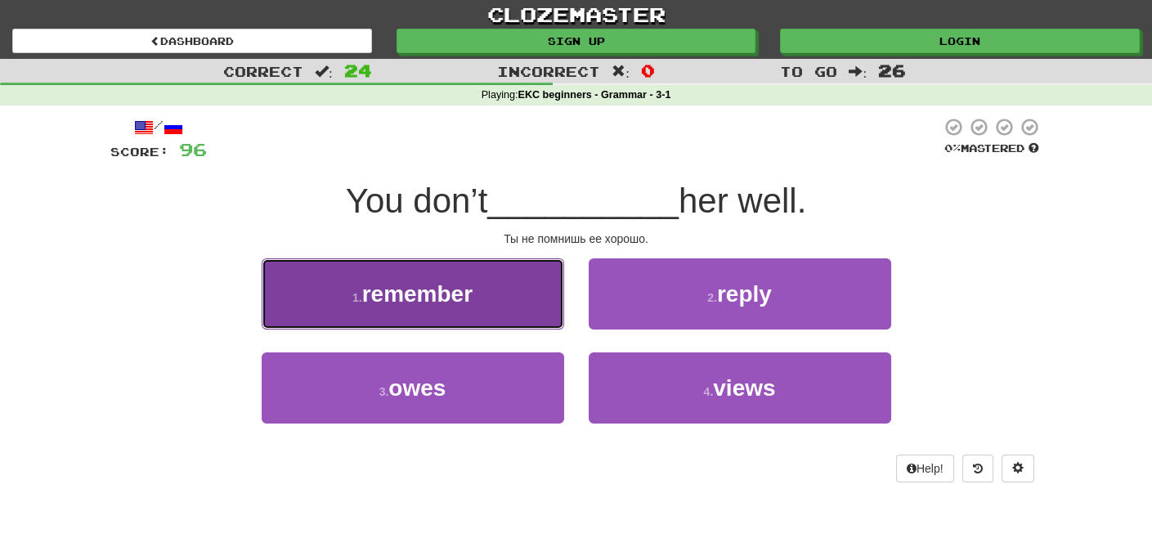
click at [451, 291] on span "remember" at bounding box center [417, 293] width 110 height 25
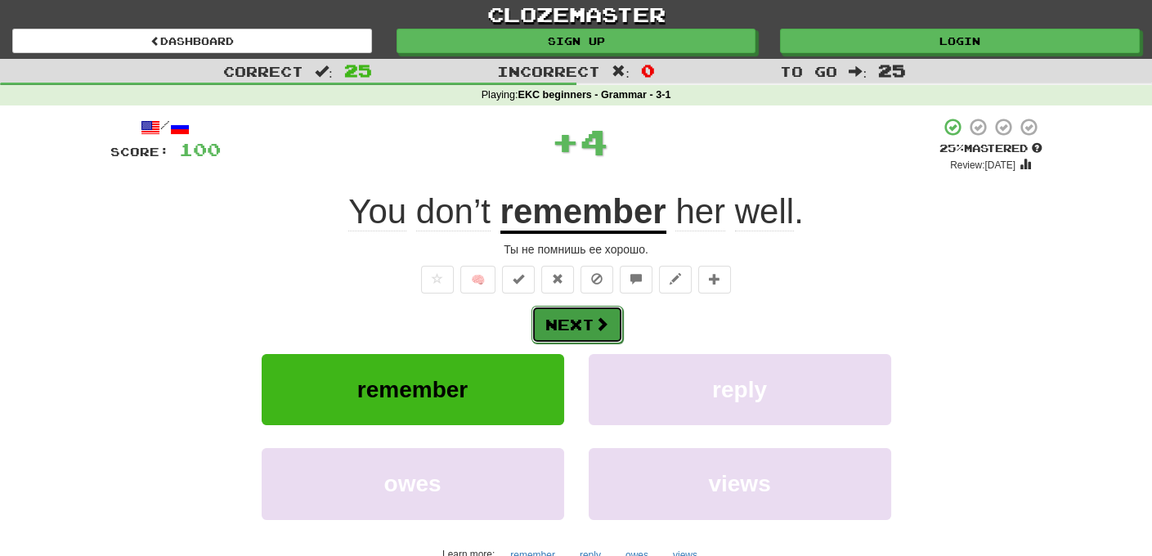
click at [584, 312] on button "Next" at bounding box center [578, 325] width 92 height 38
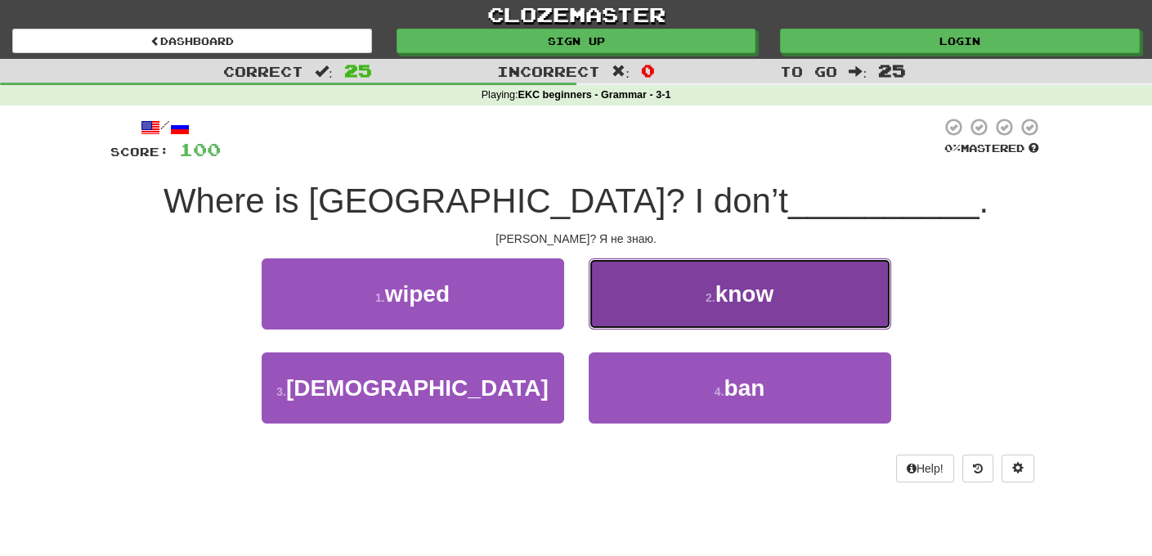
click at [703, 299] on button "2 . know" at bounding box center [740, 293] width 303 height 71
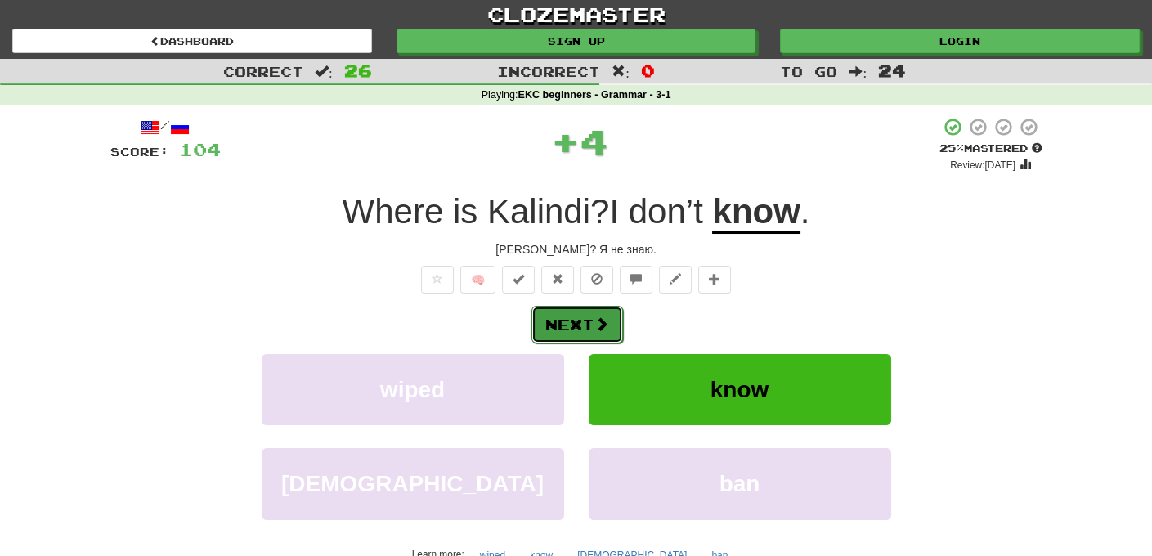
click at [588, 321] on button "Next" at bounding box center [578, 325] width 92 height 38
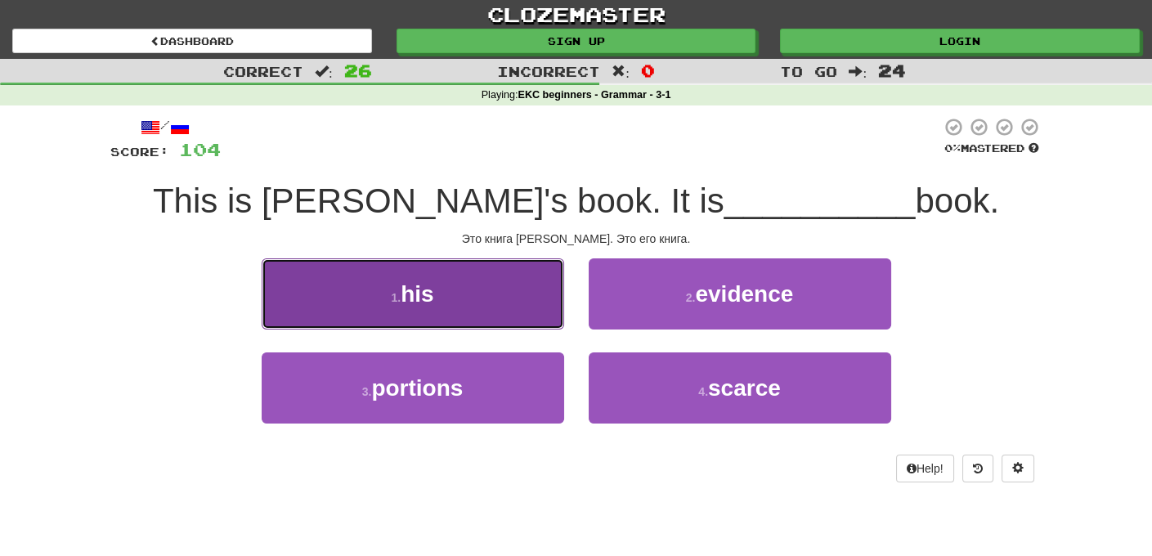
click at [460, 299] on button "1 . his" at bounding box center [413, 293] width 303 height 71
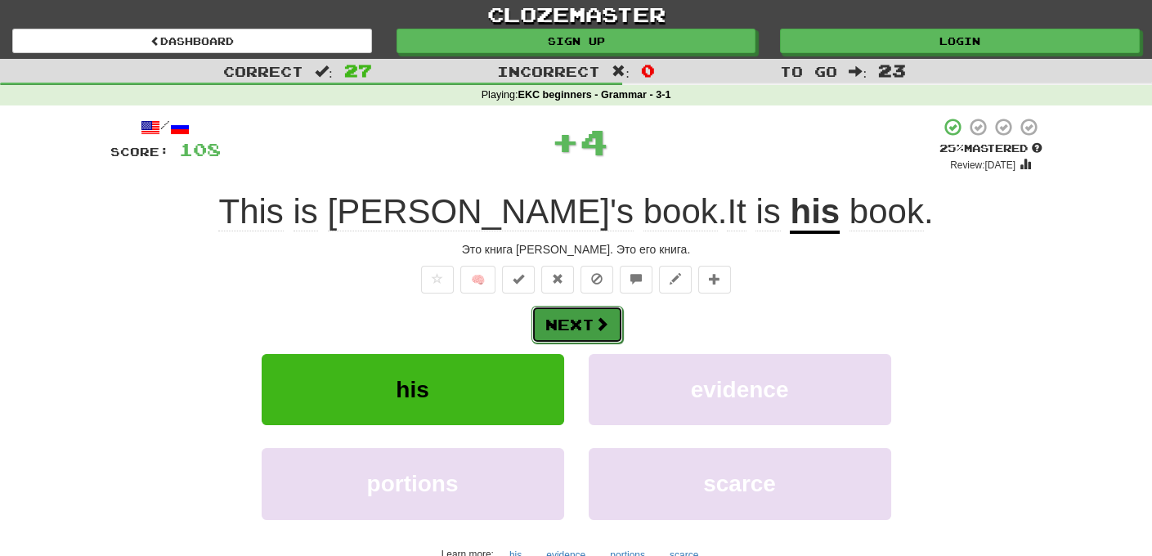
click at [577, 322] on button "Next" at bounding box center [578, 325] width 92 height 38
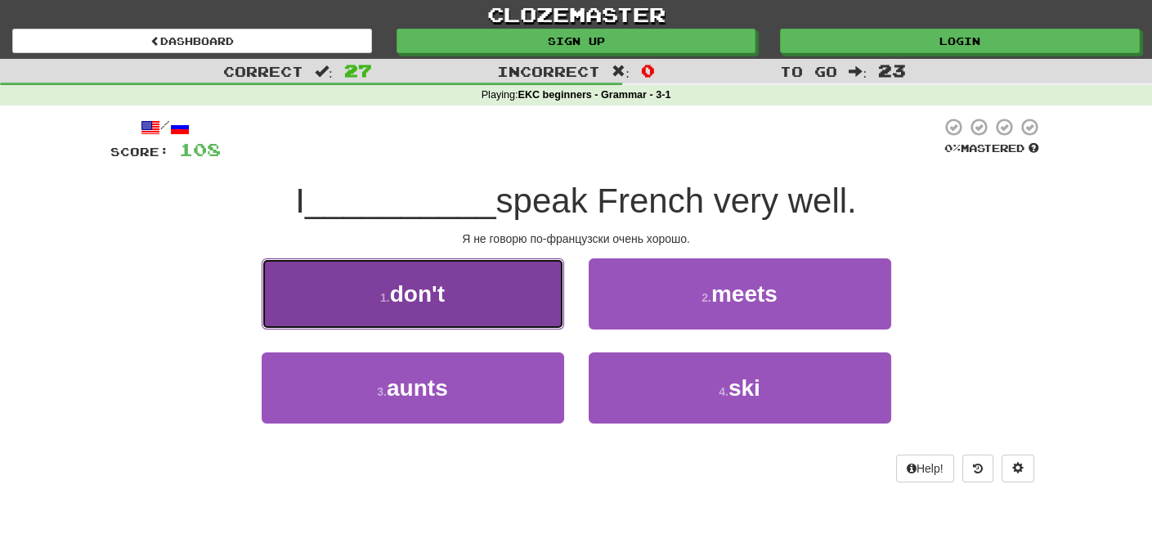
click at [456, 288] on button "1 . don't" at bounding box center [413, 293] width 303 height 71
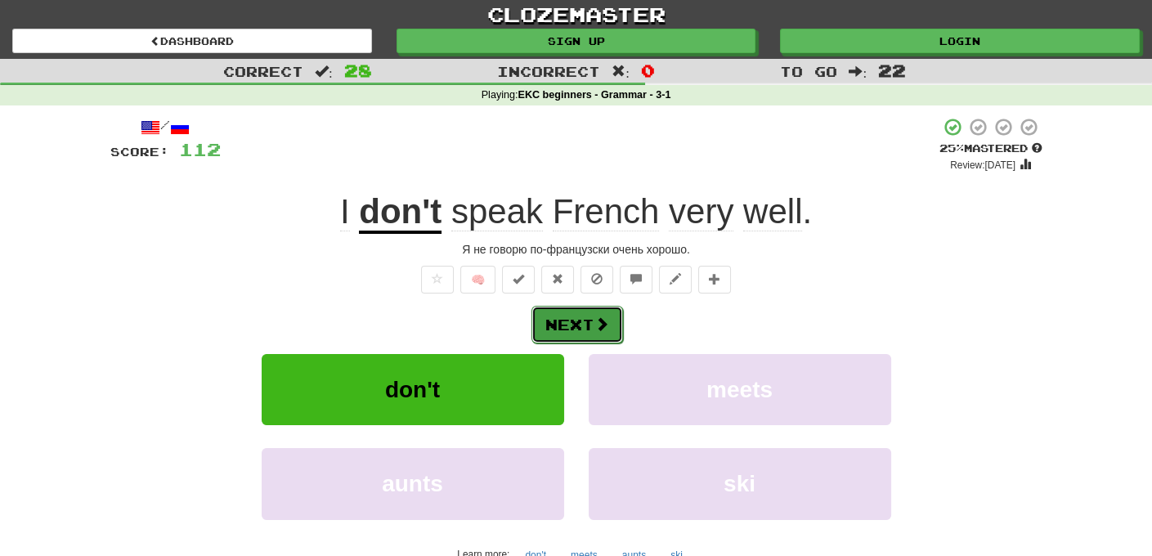
click at [576, 327] on button "Next" at bounding box center [578, 325] width 92 height 38
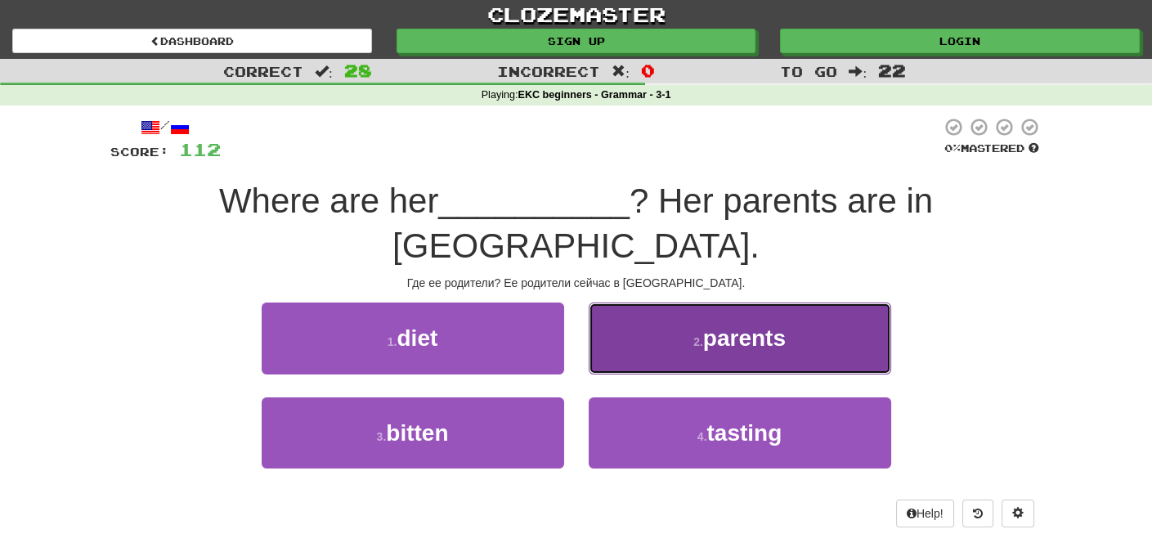
click at [726, 325] on span "parents" at bounding box center [744, 337] width 83 height 25
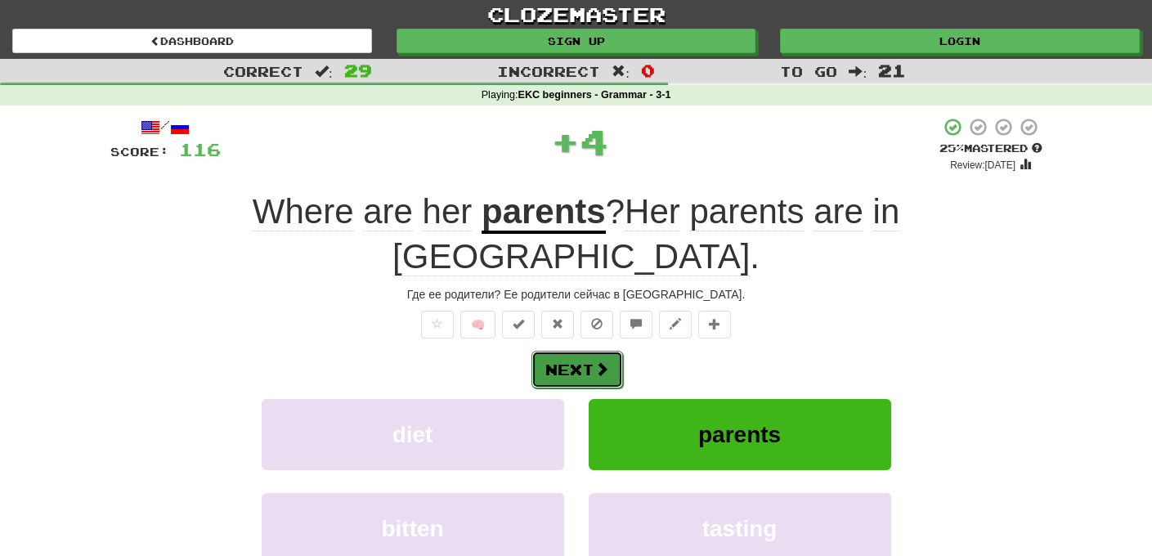
click at [587, 351] on button "Next" at bounding box center [578, 370] width 92 height 38
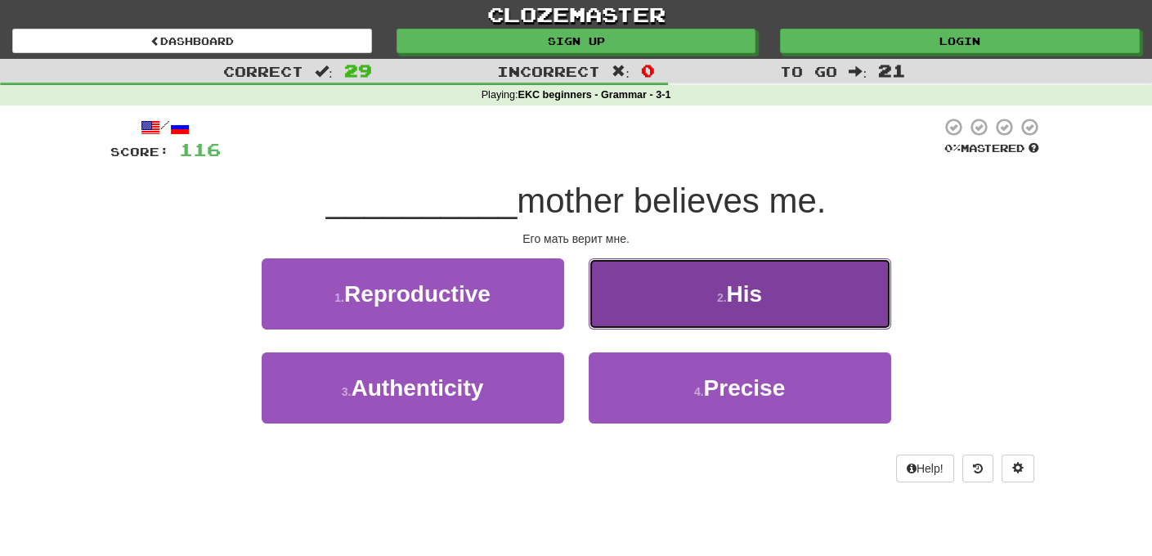
click at [743, 294] on span "His" at bounding box center [745, 293] width 36 height 25
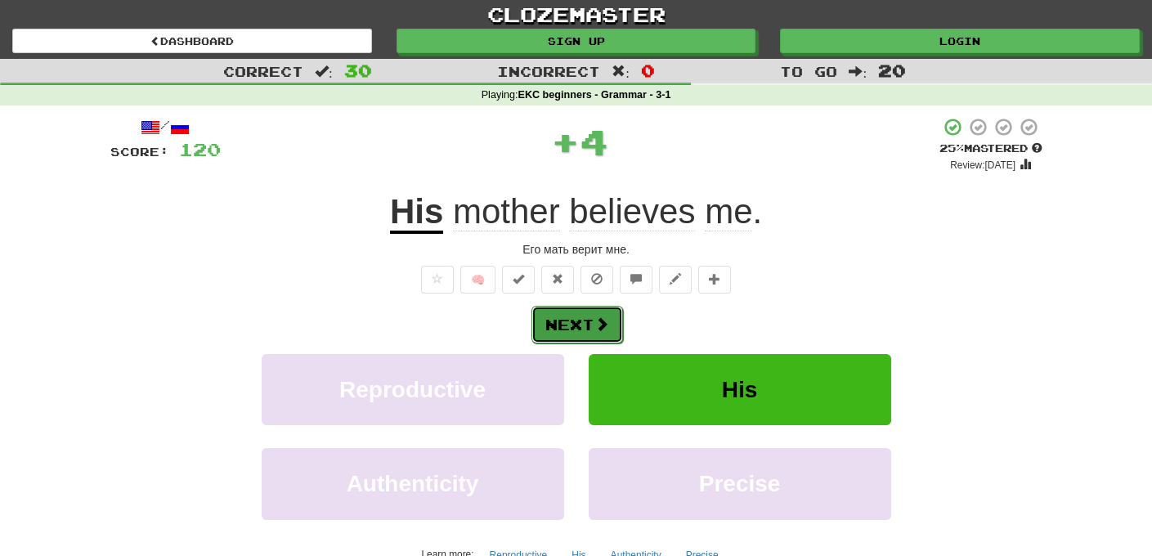
click at [581, 328] on button "Next" at bounding box center [578, 325] width 92 height 38
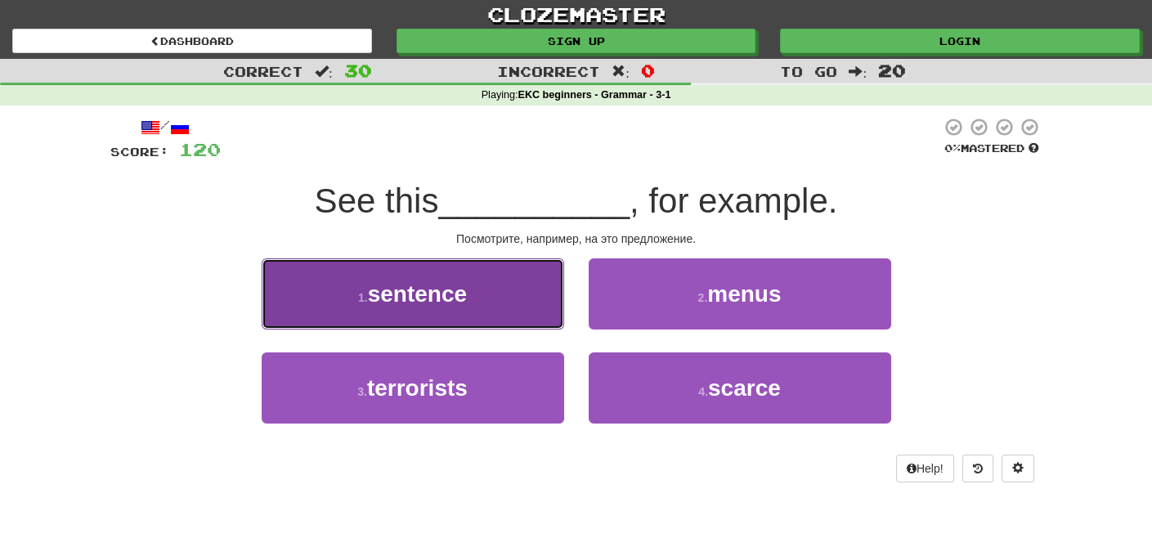
click at [470, 307] on button "1 . sentence" at bounding box center [413, 293] width 303 height 71
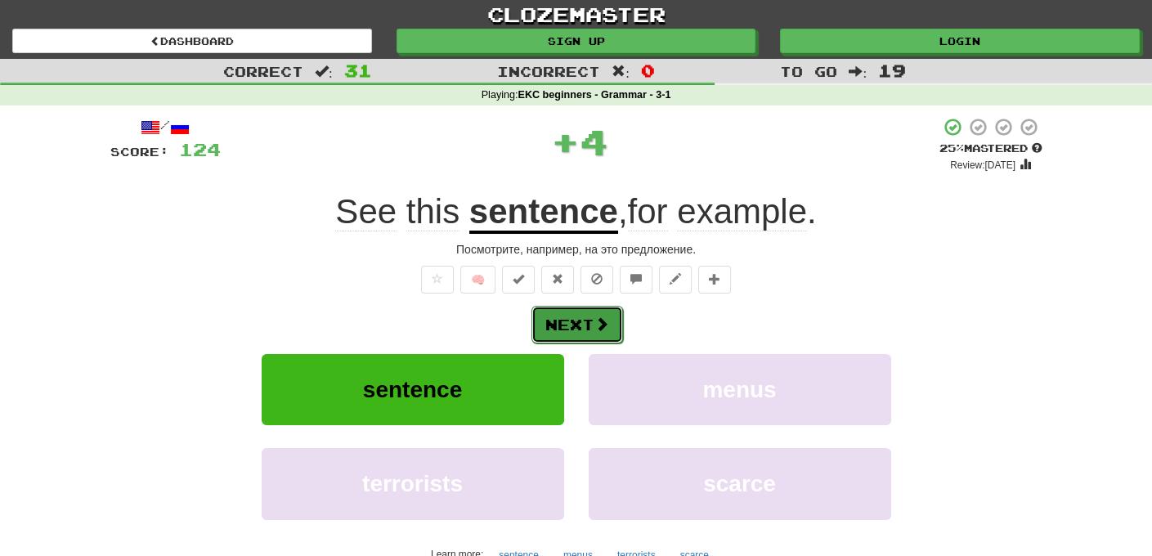
click at [586, 318] on button "Next" at bounding box center [578, 325] width 92 height 38
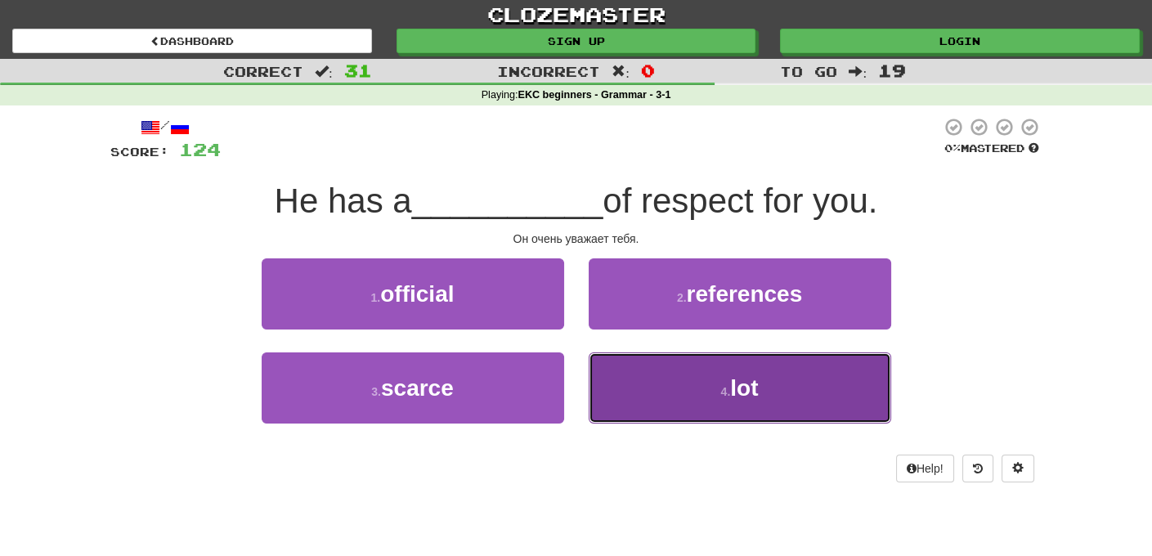
click at [752, 405] on button "4 . lot" at bounding box center [740, 387] width 303 height 71
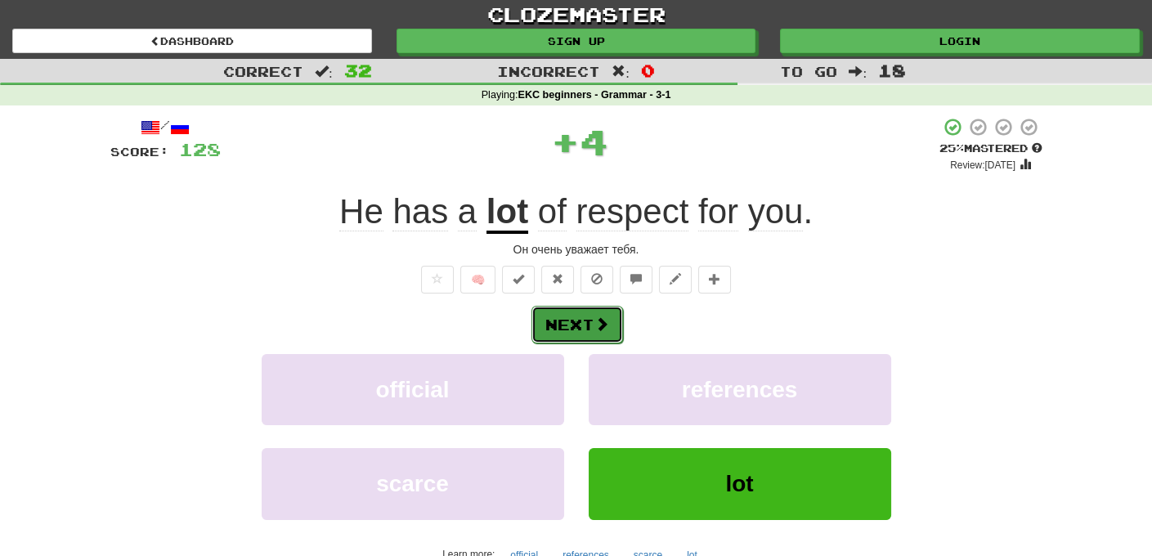
click at [605, 321] on span at bounding box center [602, 323] width 15 height 15
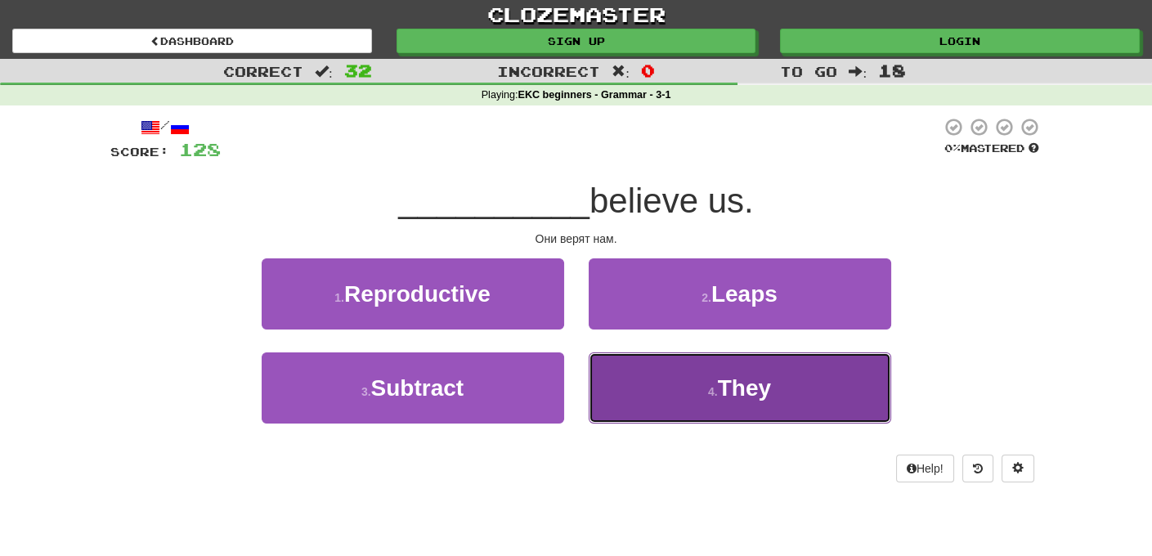
click at [752, 384] on span "They" at bounding box center [744, 387] width 53 height 25
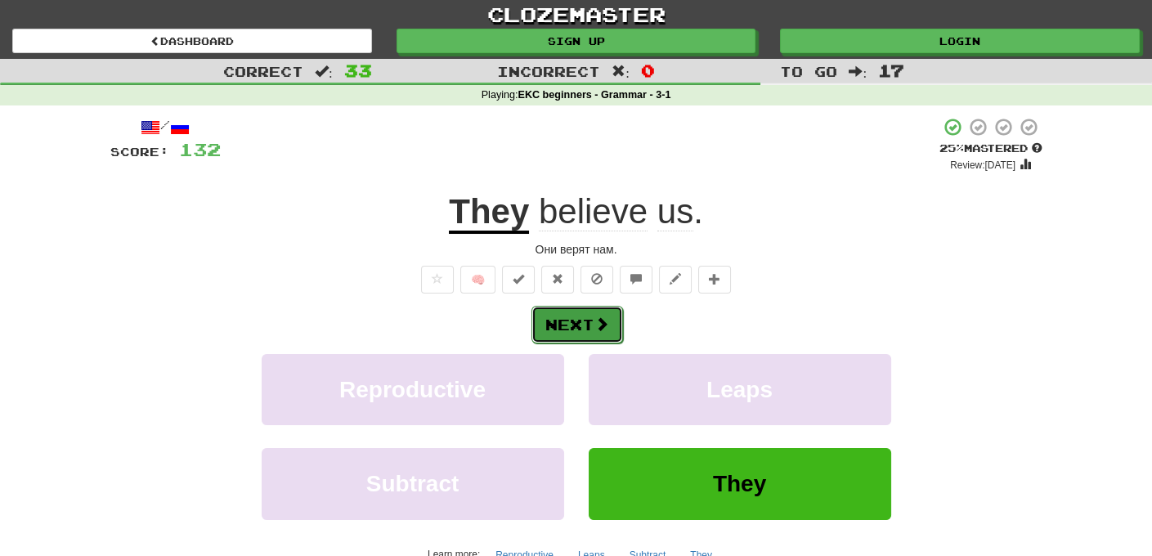
click at [575, 324] on button "Next" at bounding box center [578, 325] width 92 height 38
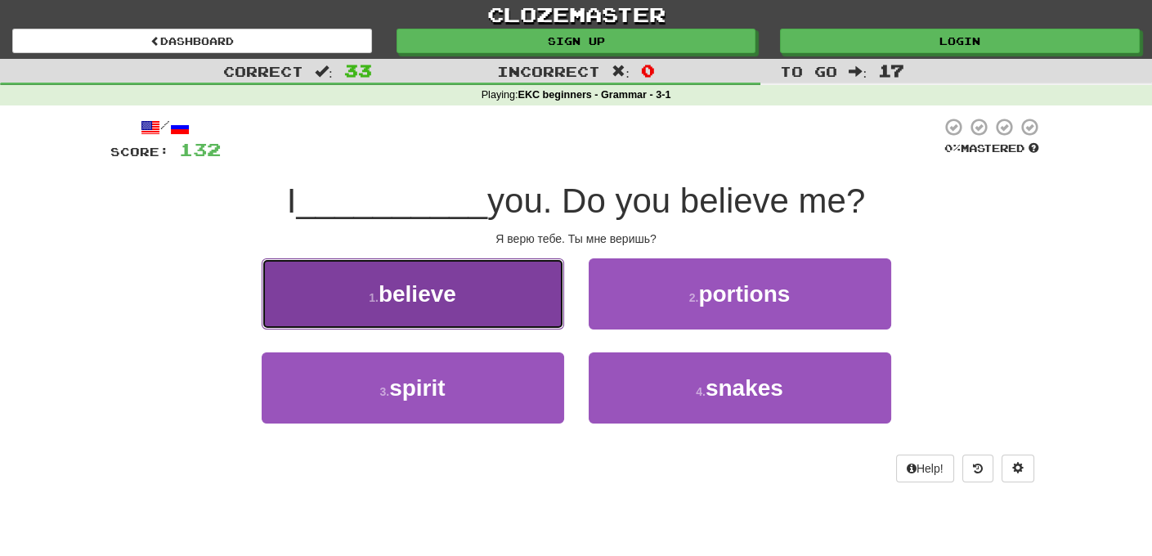
click at [427, 295] on span "believe" at bounding box center [418, 293] width 78 height 25
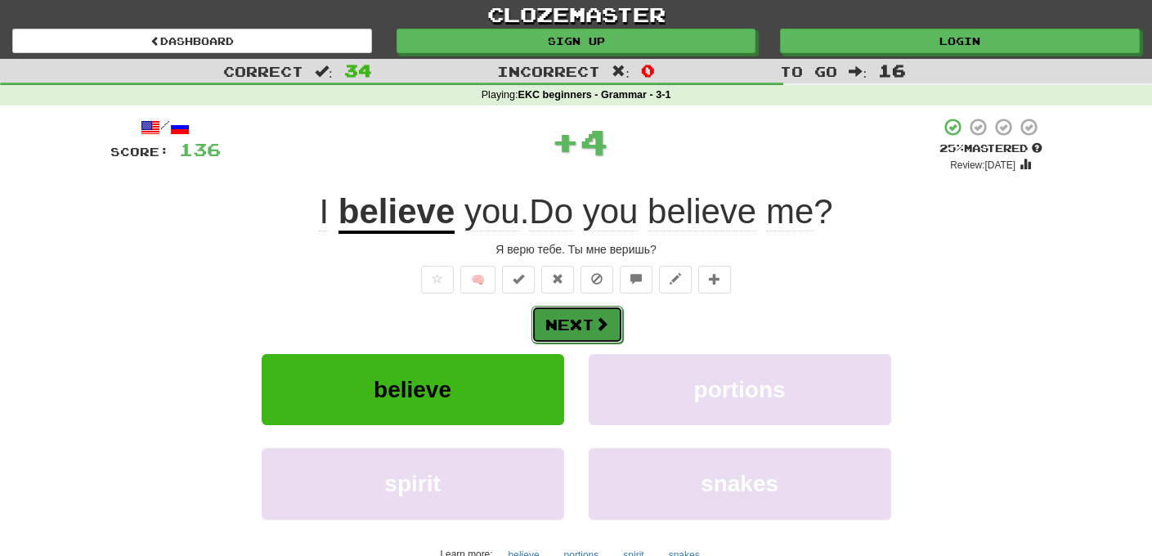
click at [595, 326] on span at bounding box center [602, 323] width 15 height 15
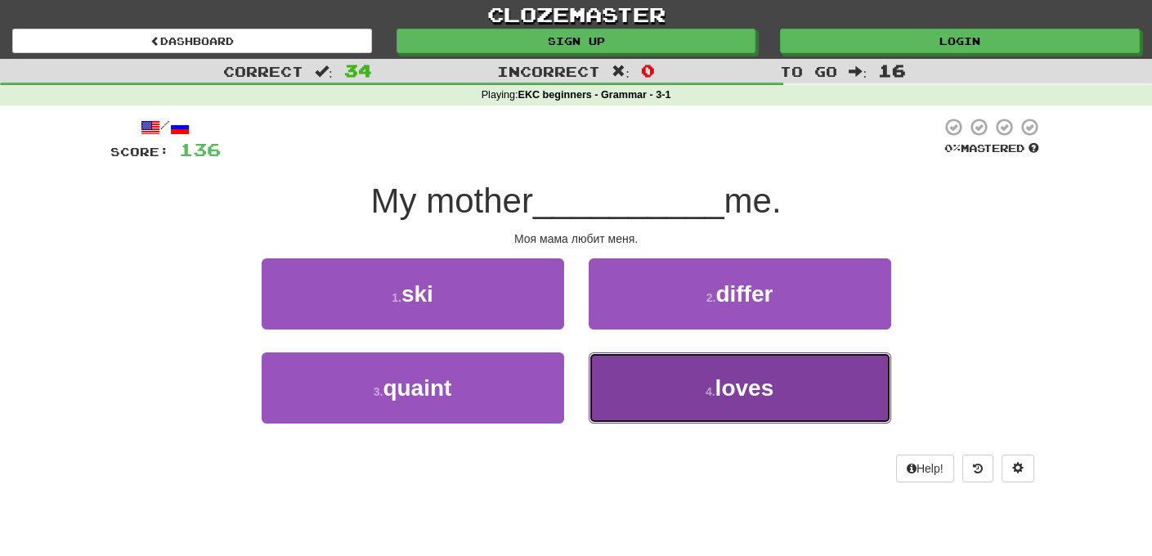
click at [746, 390] on span "loves" at bounding box center [745, 387] width 59 height 25
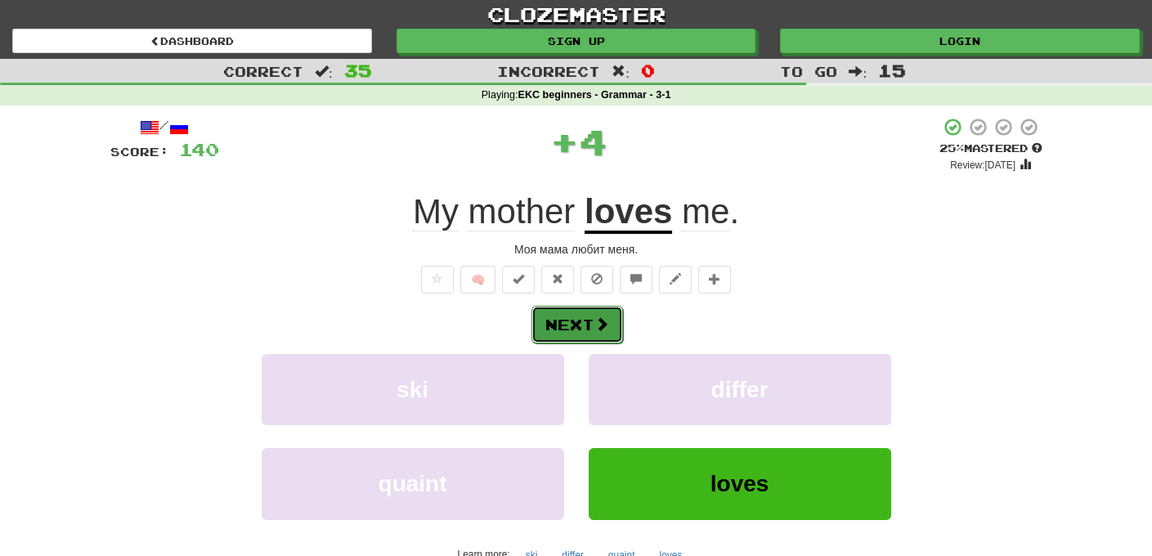
click at [586, 317] on button "Next" at bounding box center [578, 325] width 92 height 38
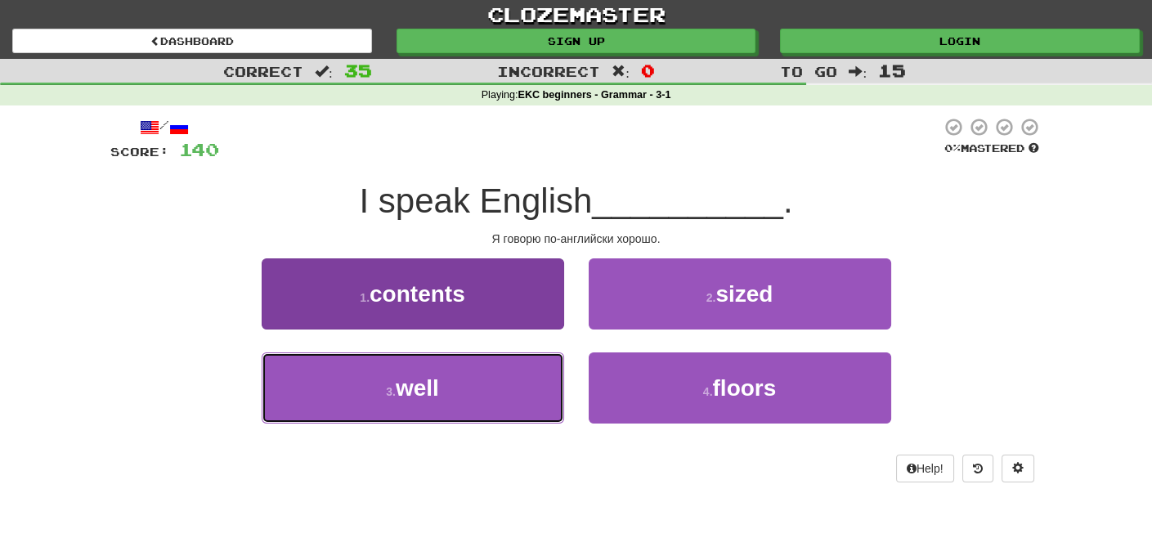
drag, startPoint x: 448, startPoint y: 378, endPoint x: 472, endPoint y: 379, distance: 23.8
click at [447, 379] on button "3 . well" at bounding box center [413, 387] width 303 height 71
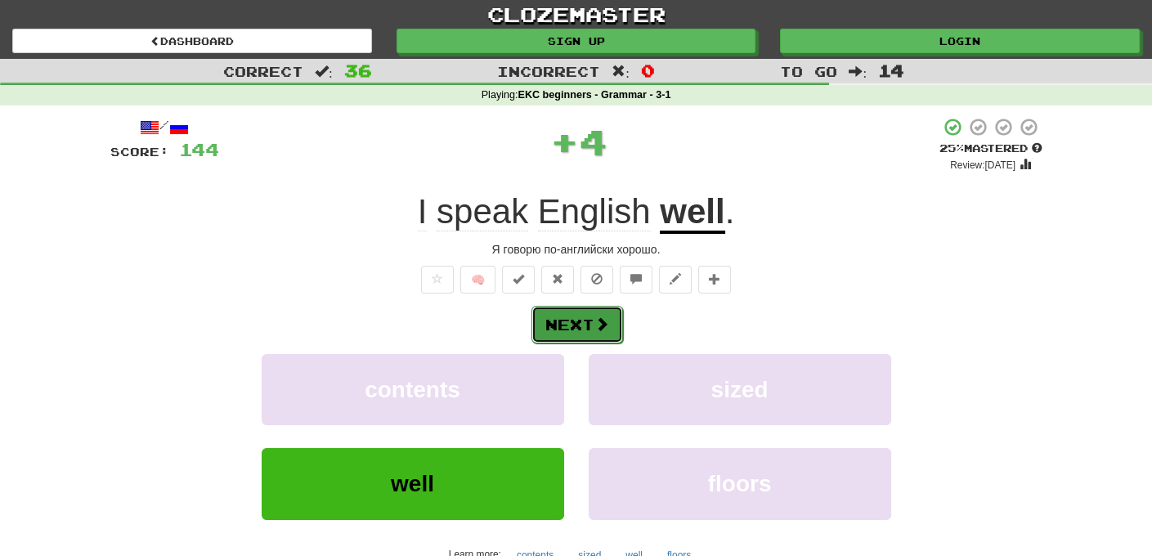
click at [587, 316] on button "Next" at bounding box center [578, 325] width 92 height 38
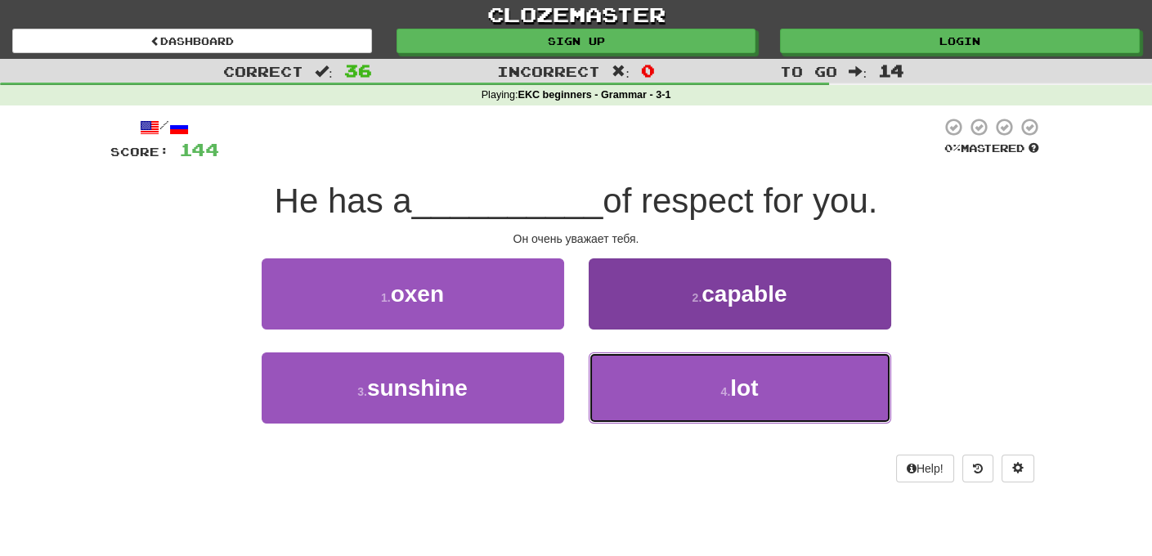
click at [765, 388] on button "4 . lot" at bounding box center [740, 387] width 303 height 71
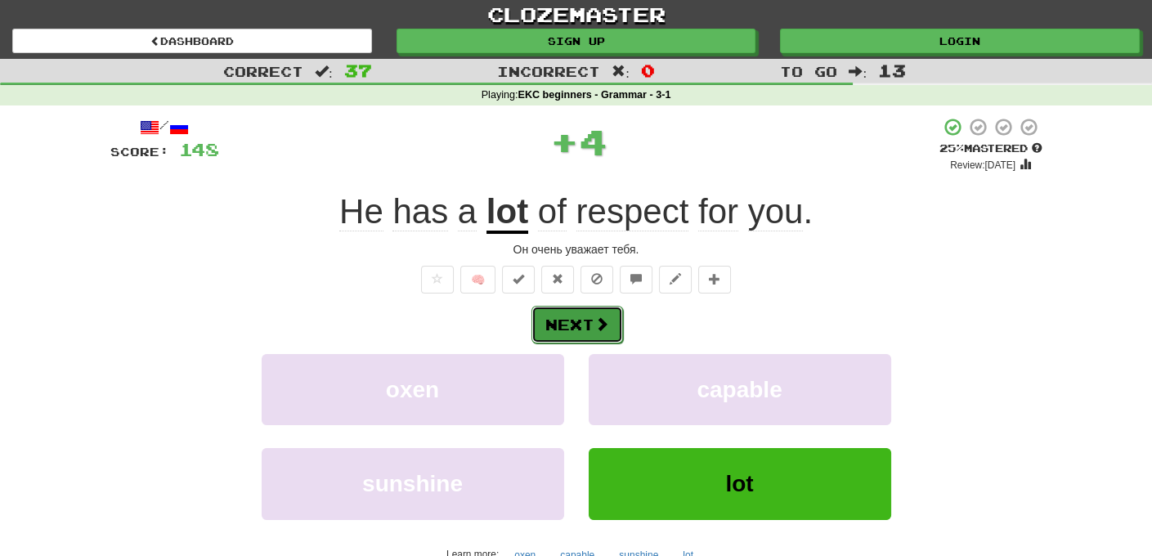
click at [584, 323] on button "Next" at bounding box center [578, 325] width 92 height 38
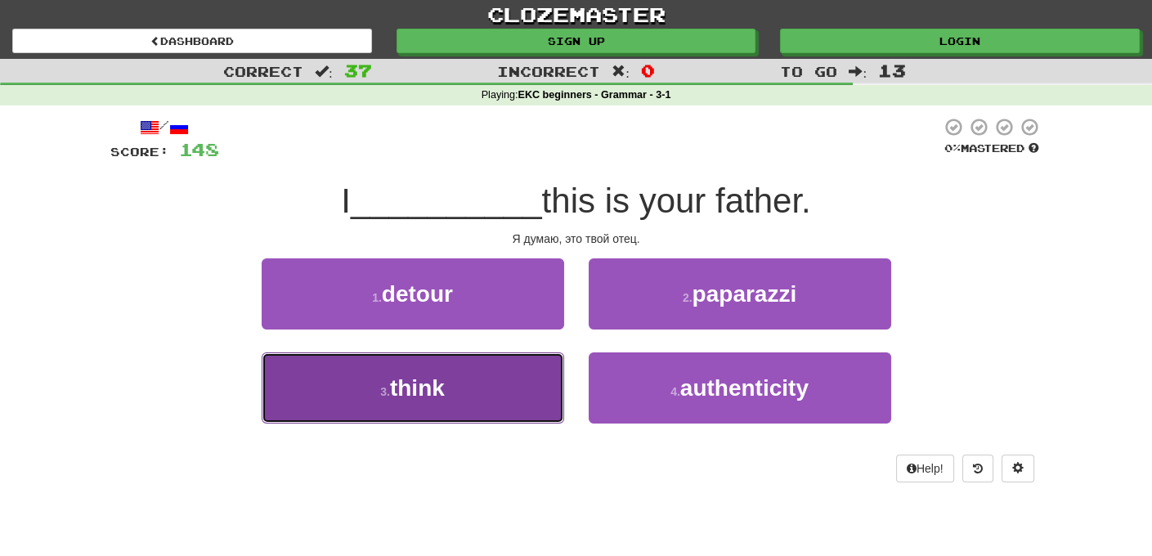
click at [481, 390] on button "3 . think" at bounding box center [413, 387] width 303 height 71
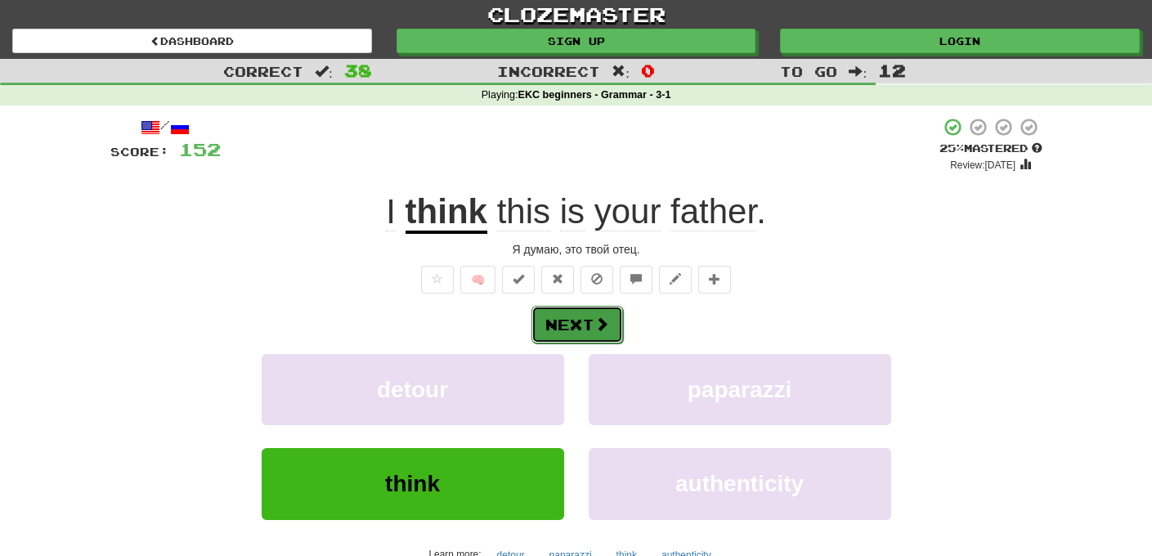
click at [579, 328] on button "Next" at bounding box center [578, 325] width 92 height 38
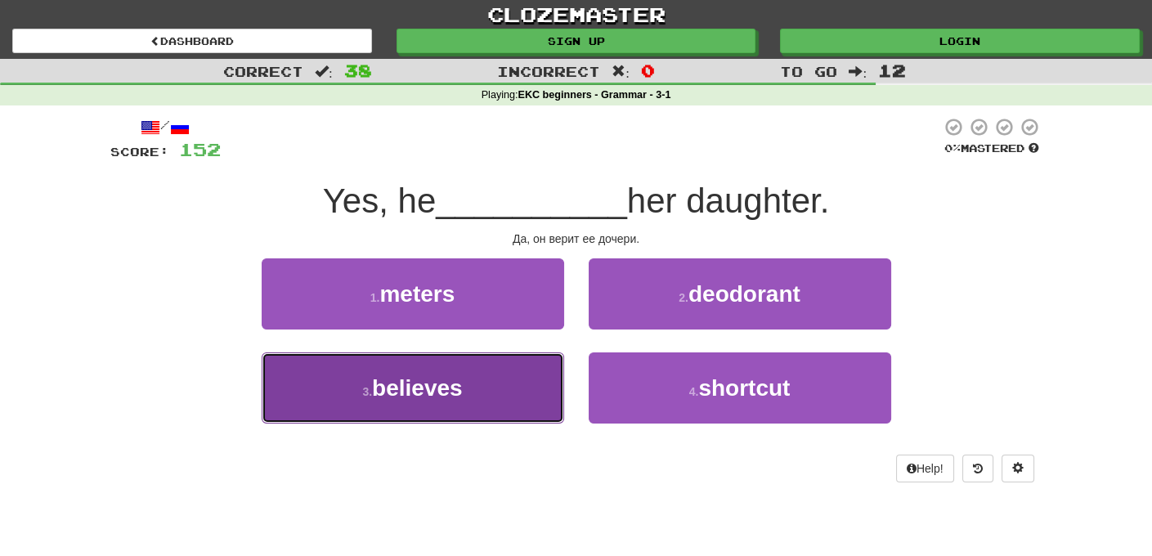
click at [433, 383] on span "believes" at bounding box center [417, 387] width 91 height 25
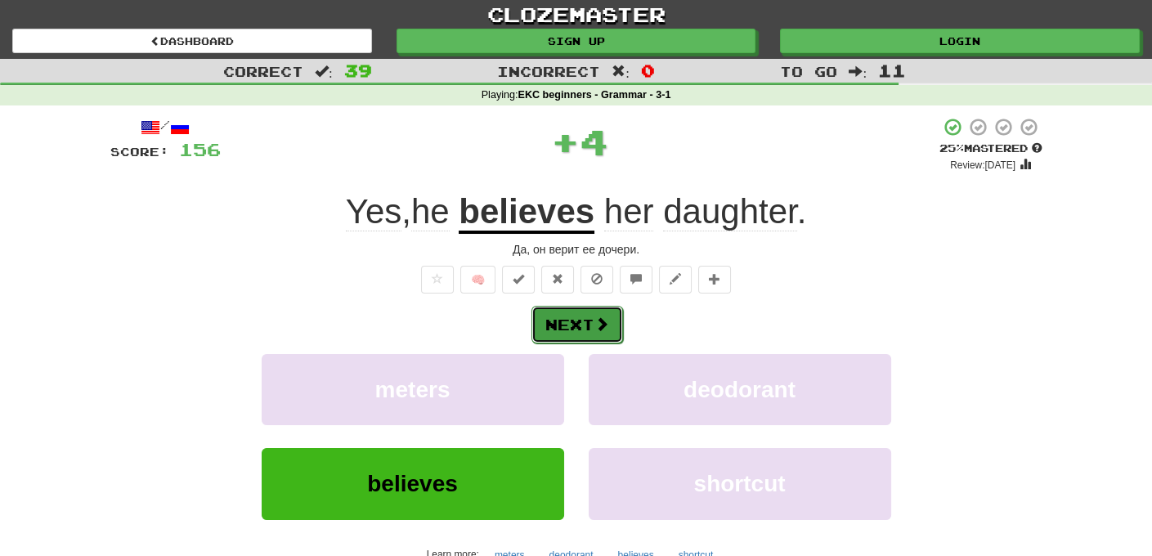
click at [581, 321] on button "Next" at bounding box center [578, 325] width 92 height 38
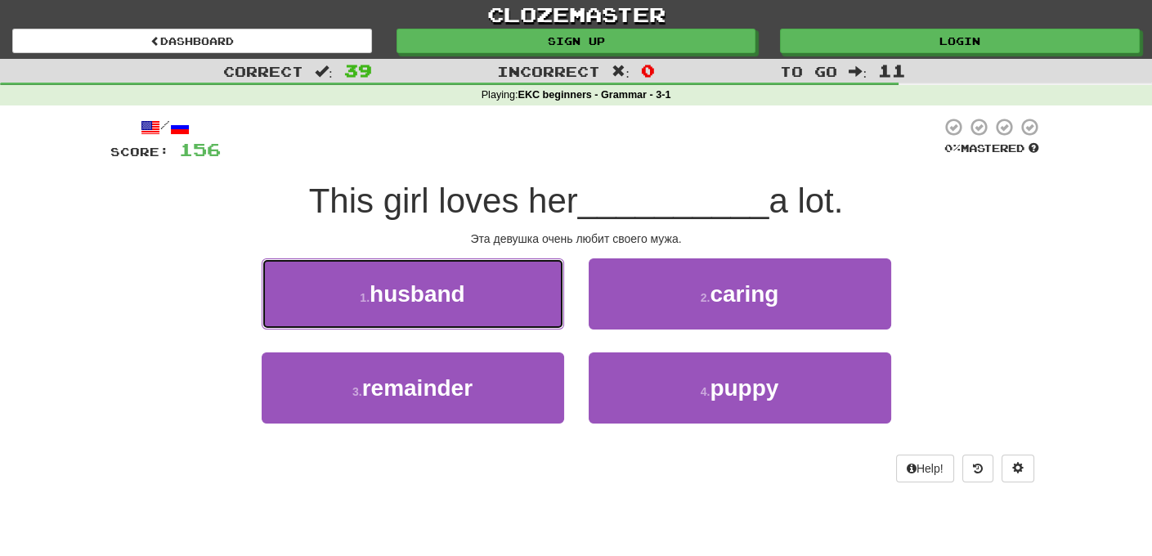
click at [464, 299] on span "husband" at bounding box center [418, 293] width 96 height 25
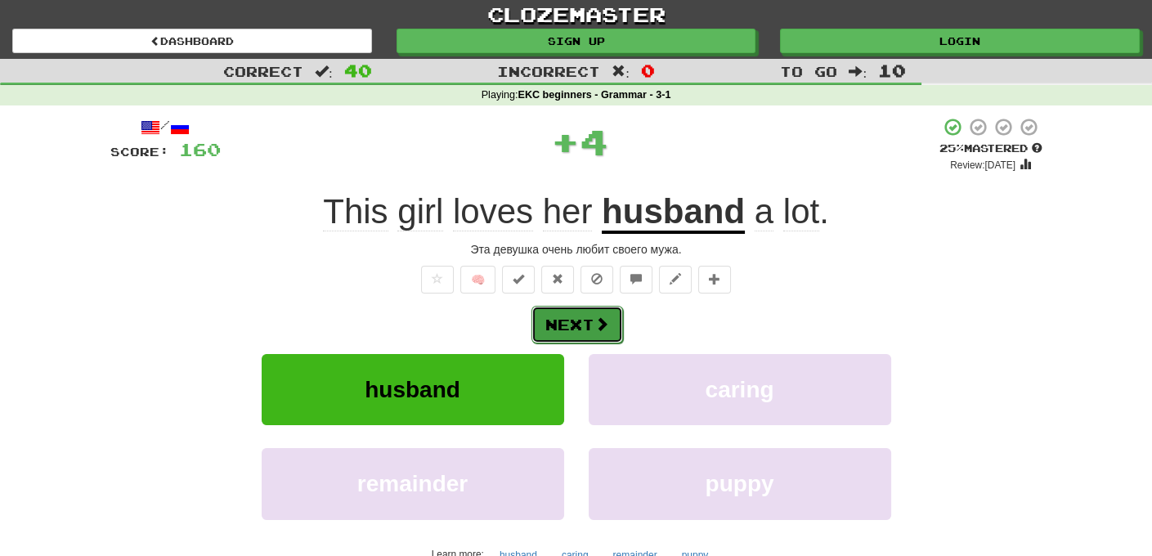
click at [597, 333] on button "Next" at bounding box center [578, 325] width 92 height 38
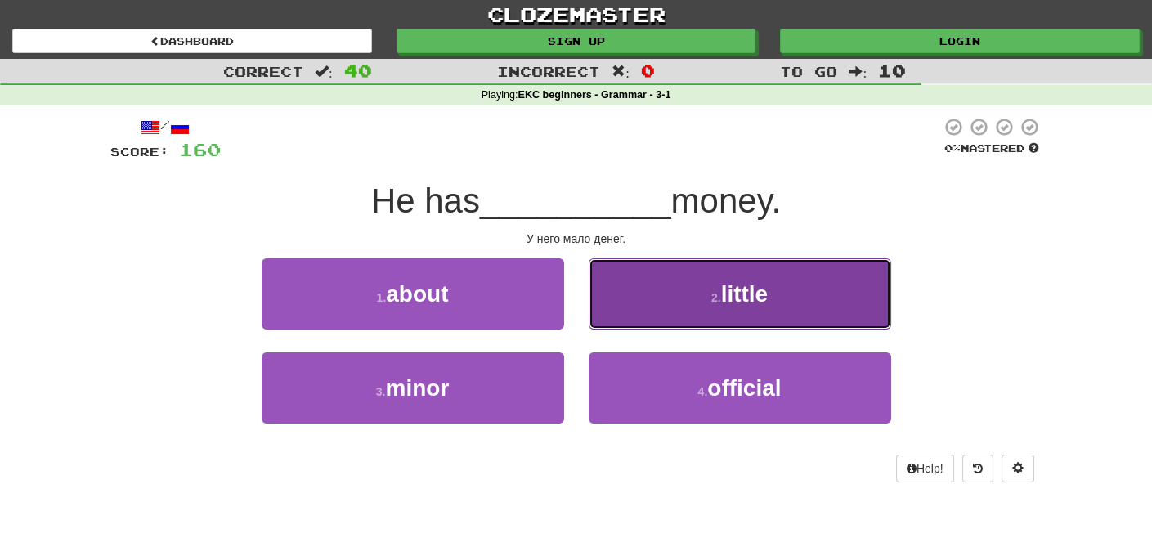
click at [746, 303] on span "little" at bounding box center [744, 293] width 47 height 25
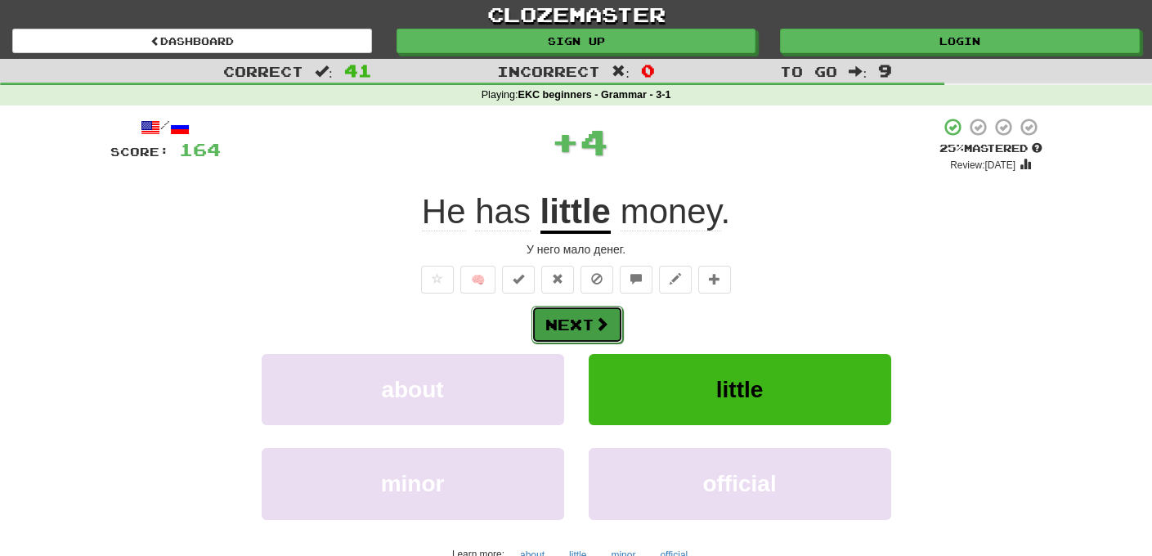
click at [565, 331] on button "Next" at bounding box center [578, 325] width 92 height 38
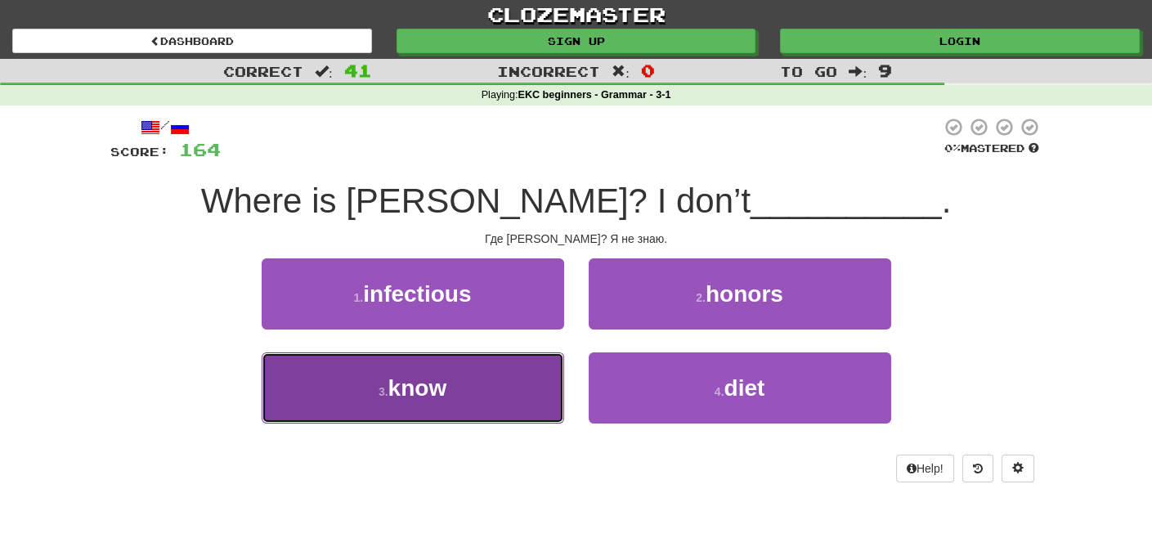
click at [456, 385] on button "3 . know" at bounding box center [413, 387] width 303 height 71
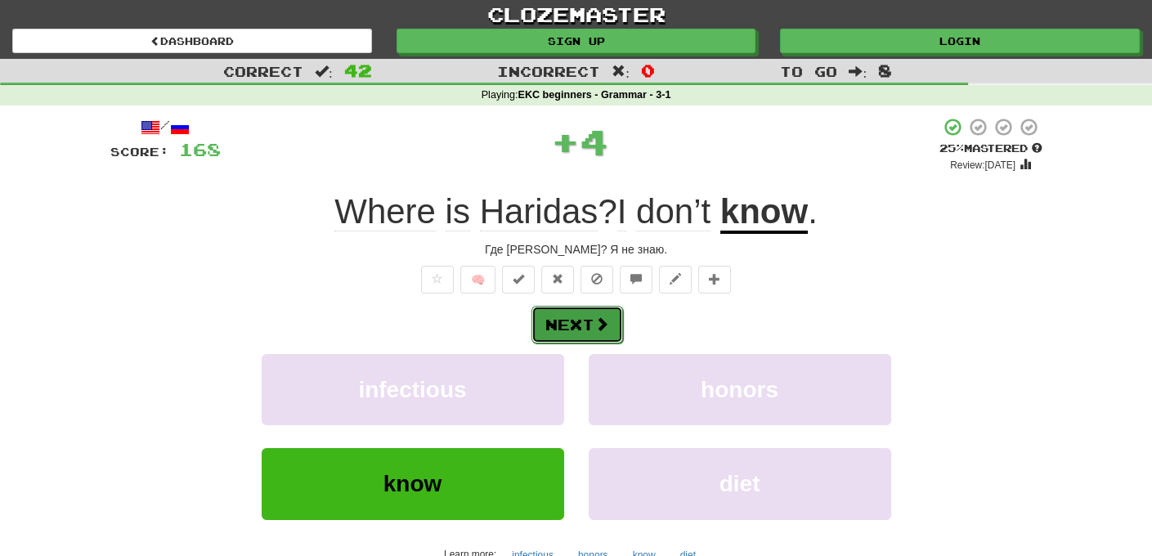
click at [583, 325] on button "Next" at bounding box center [578, 325] width 92 height 38
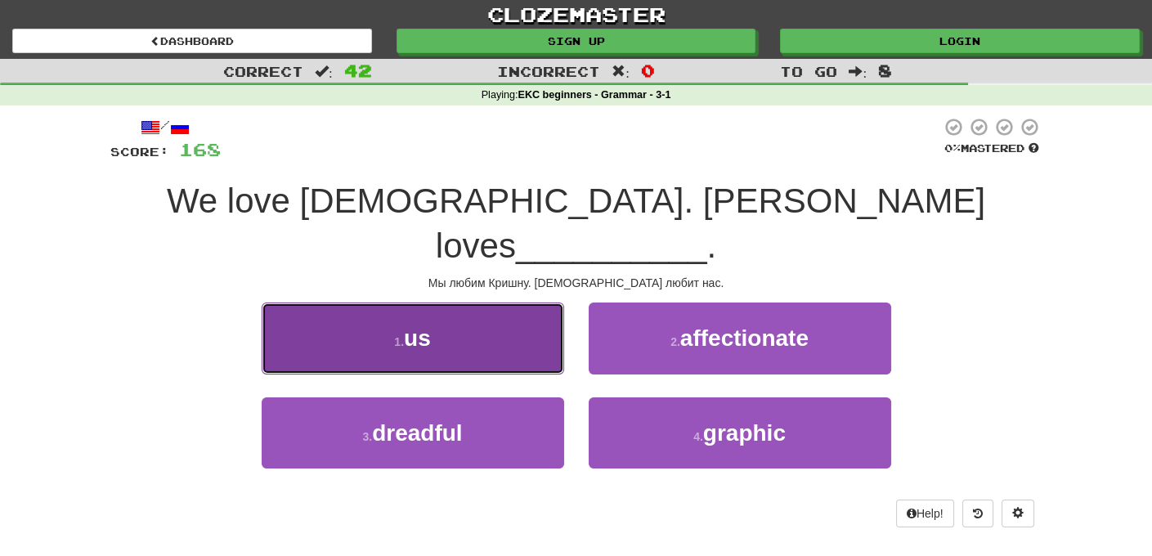
click at [420, 325] on span "us" at bounding box center [417, 337] width 27 height 25
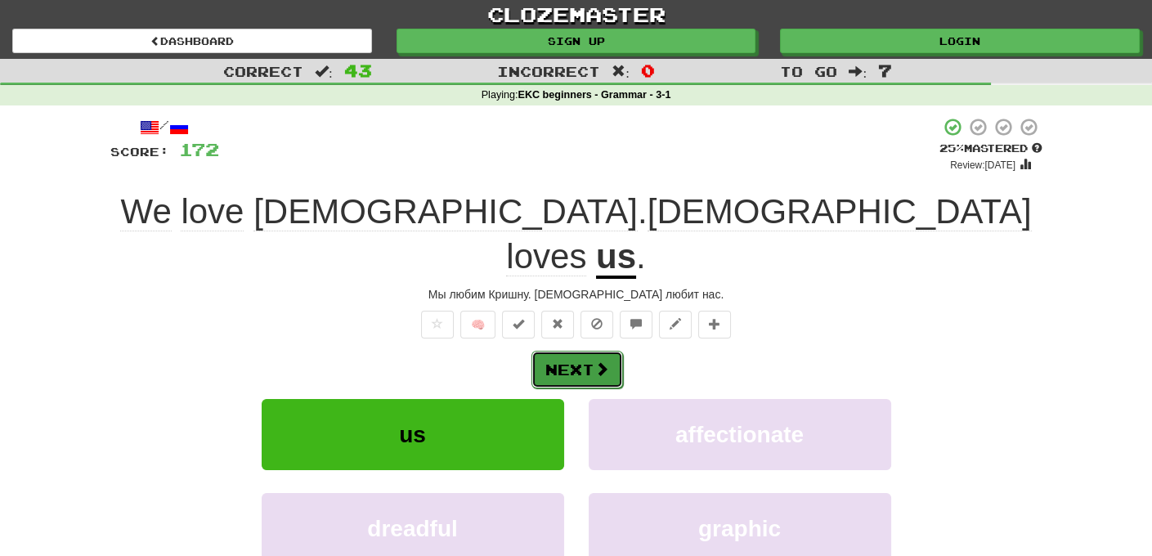
click at [586, 351] on button "Next" at bounding box center [578, 370] width 92 height 38
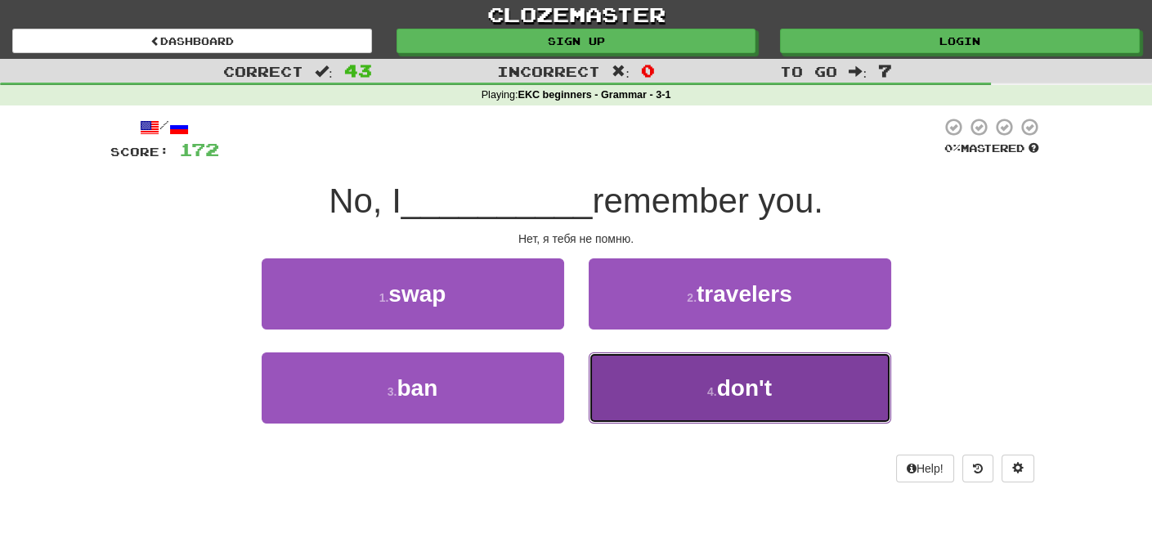
drag, startPoint x: 769, startPoint y: 388, endPoint x: 750, endPoint y: 375, distance: 23.4
click at [767, 388] on span "don't" at bounding box center [744, 387] width 55 height 25
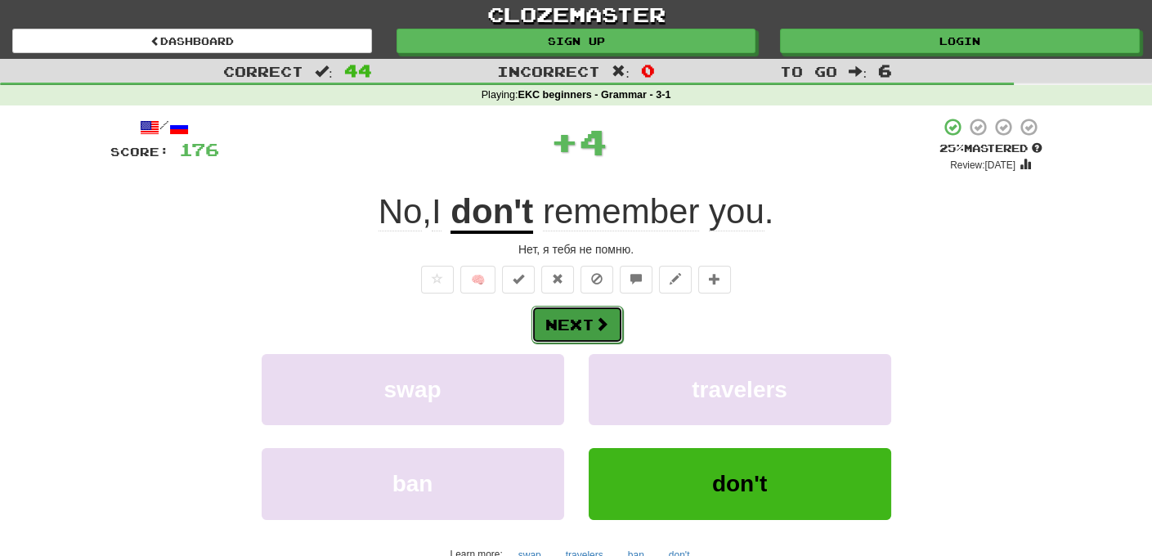
click at [563, 323] on button "Next" at bounding box center [578, 325] width 92 height 38
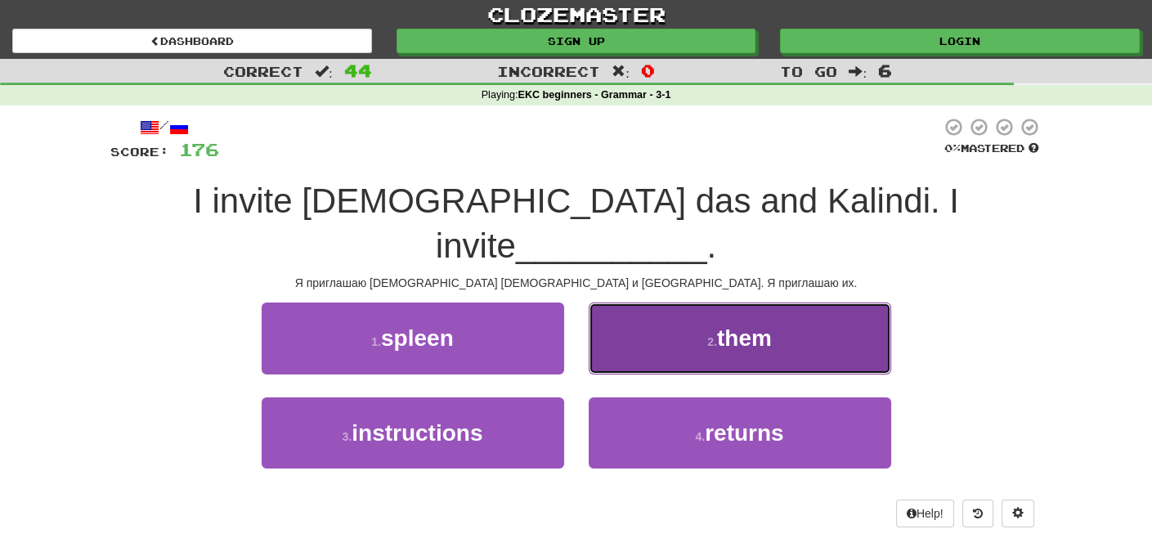
click at [768, 325] on span "them" at bounding box center [744, 337] width 55 height 25
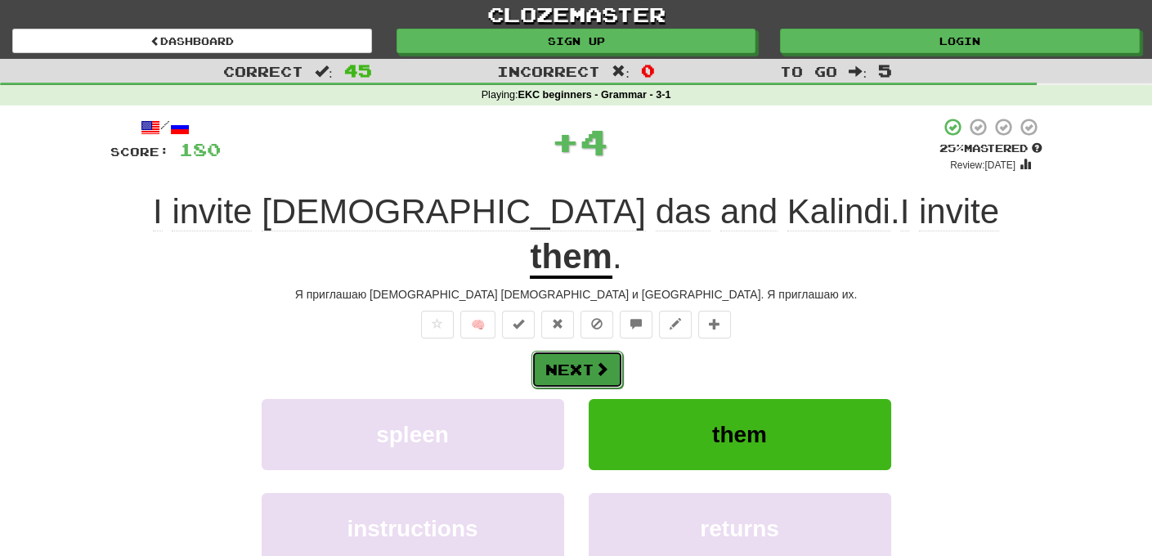
click at [590, 351] on button "Next" at bounding box center [578, 370] width 92 height 38
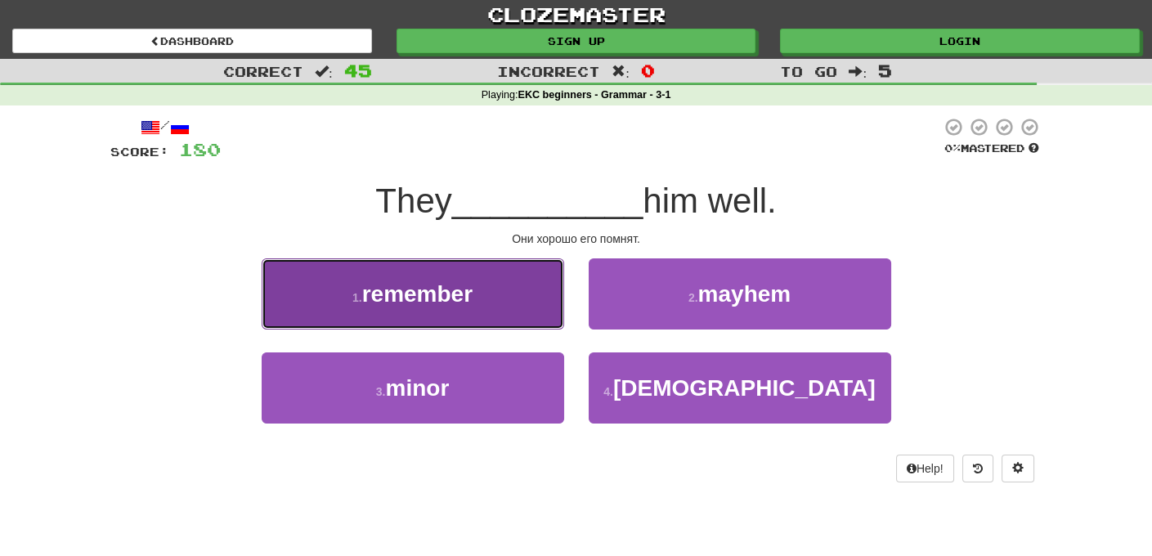
click at [437, 290] on span "remember" at bounding box center [417, 293] width 110 height 25
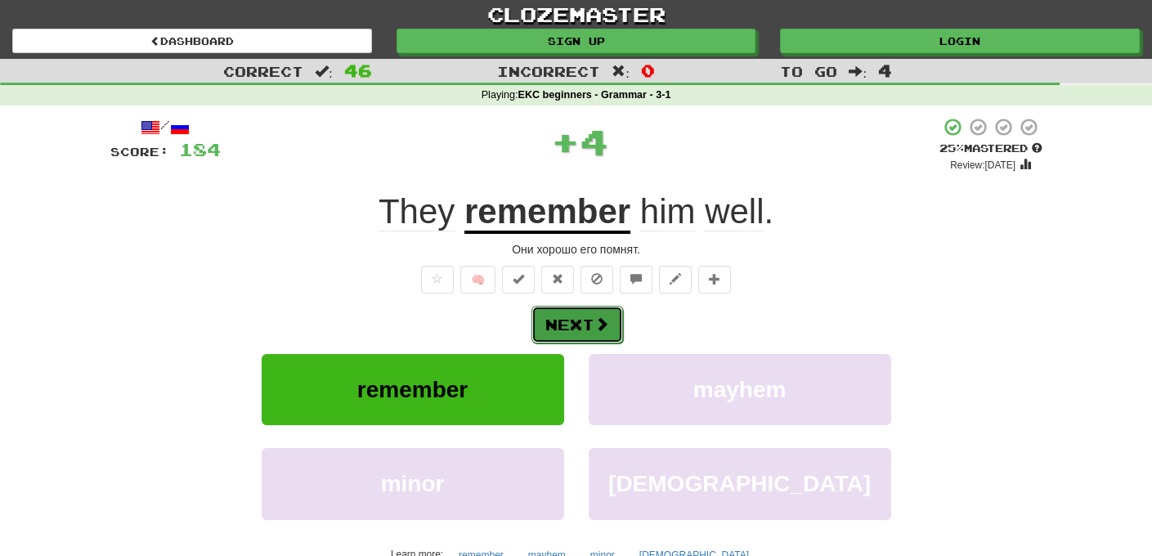
click at [568, 323] on button "Next" at bounding box center [578, 325] width 92 height 38
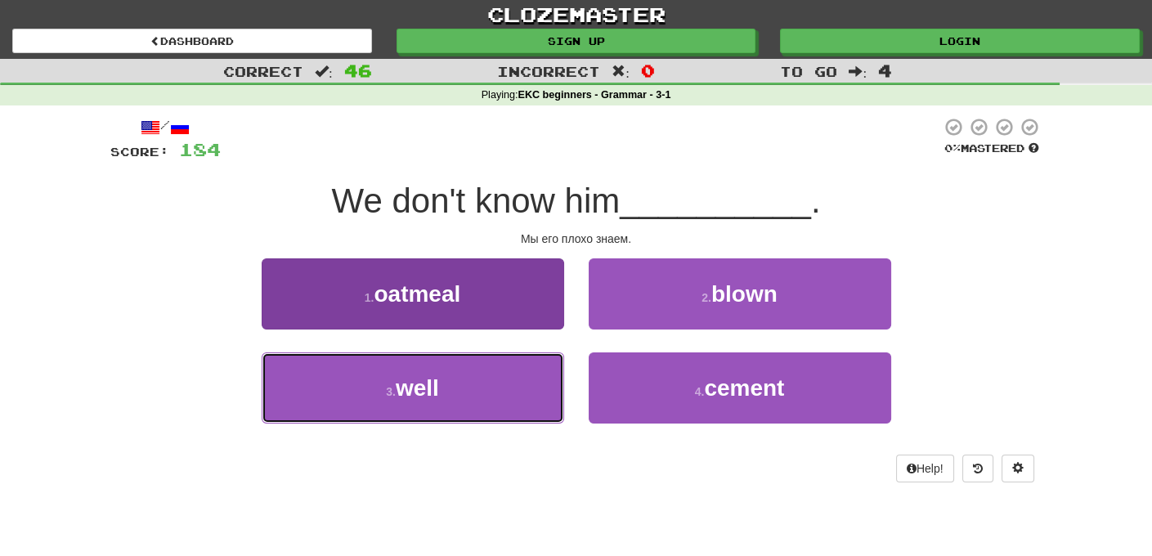
click at [469, 388] on button "3 . well" at bounding box center [413, 387] width 303 height 71
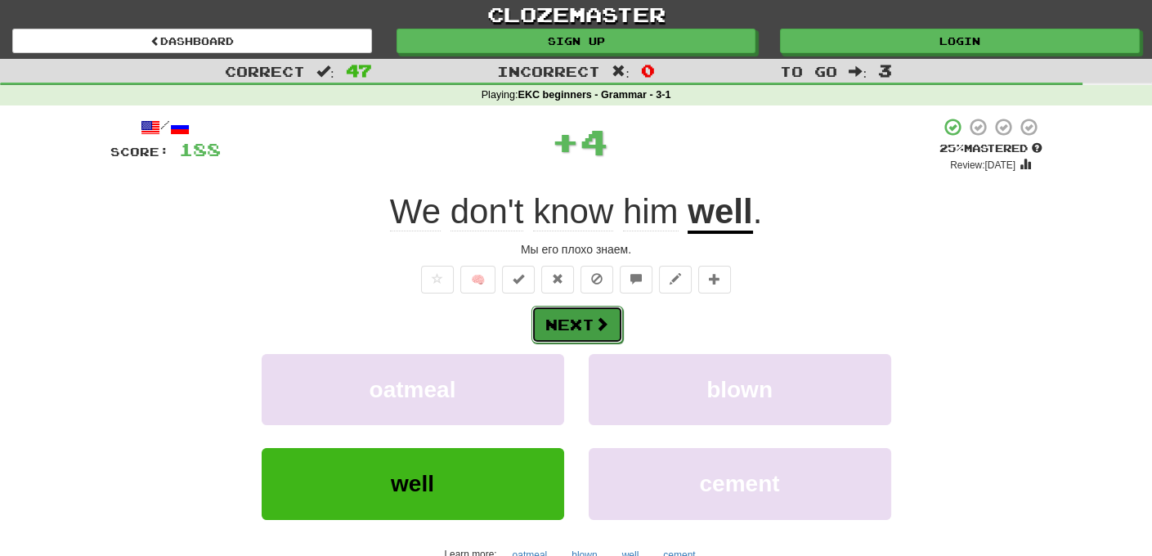
click at [581, 316] on button "Next" at bounding box center [578, 325] width 92 height 38
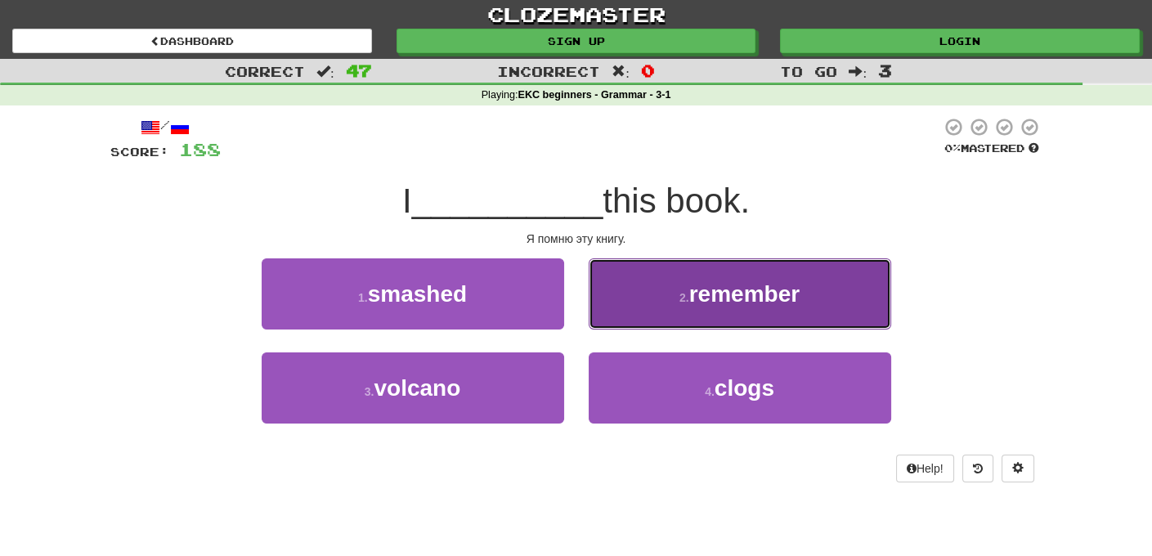
click at [773, 290] on span "remember" at bounding box center [744, 293] width 110 height 25
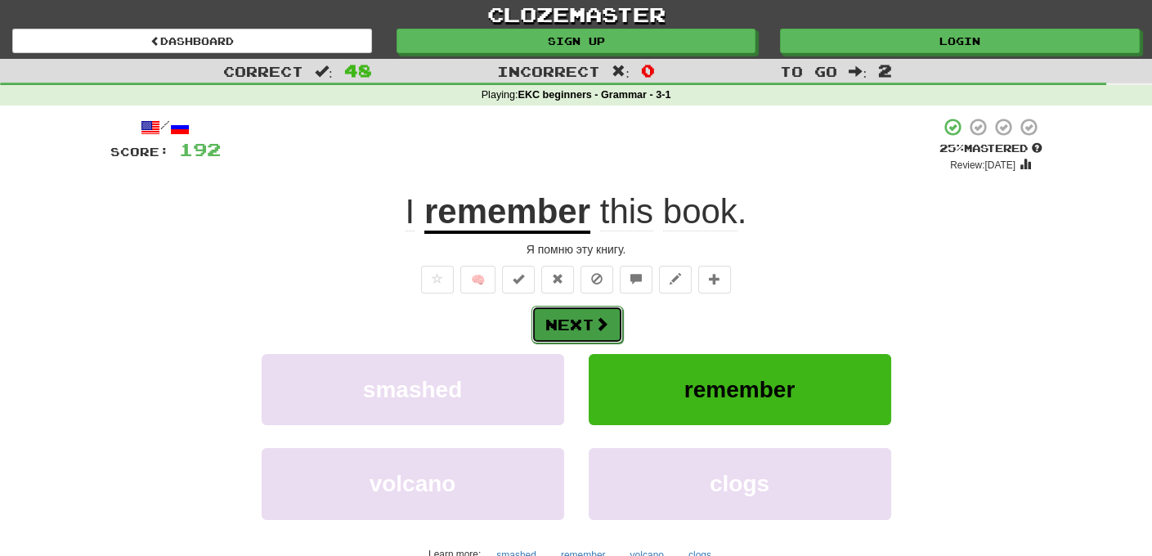
click at [578, 321] on button "Next" at bounding box center [578, 325] width 92 height 38
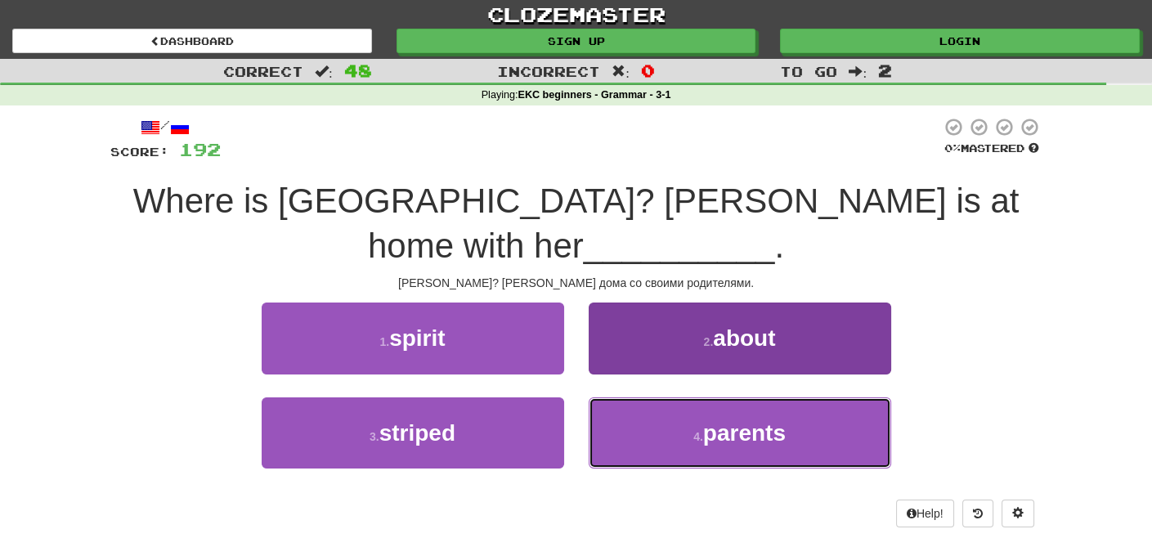
click at [703, 430] on small "4 ." at bounding box center [698, 436] width 10 height 13
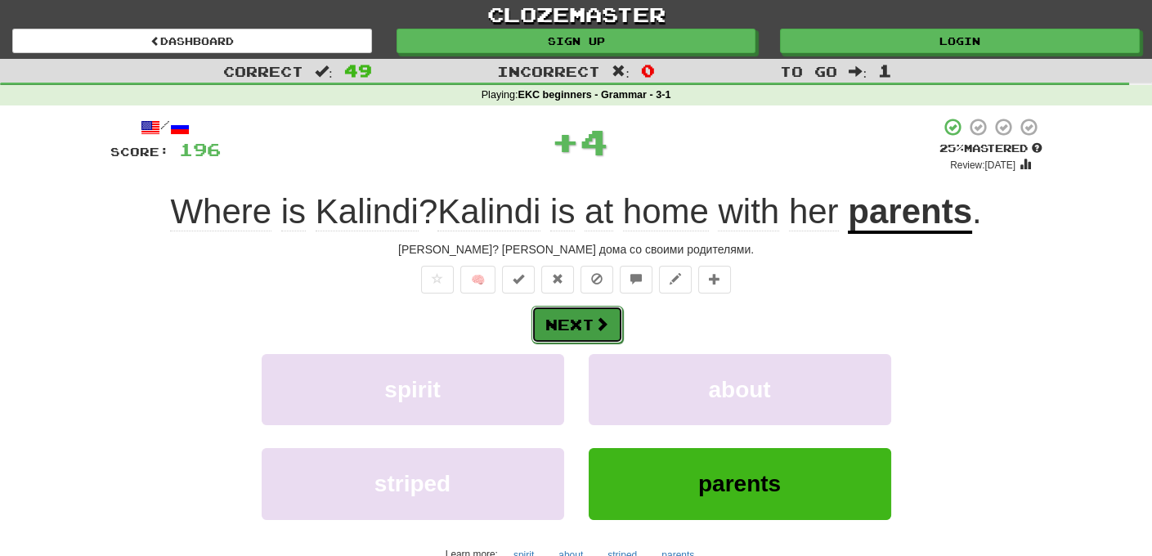
click at [582, 321] on button "Next" at bounding box center [578, 325] width 92 height 38
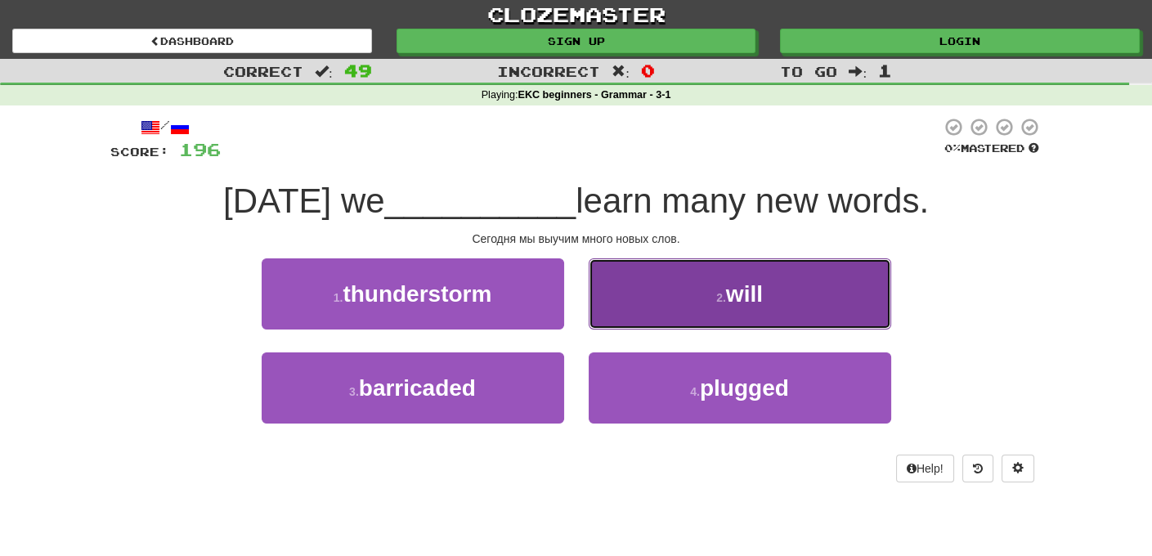
click at [743, 296] on span "will" at bounding box center [744, 293] width 37 height 25
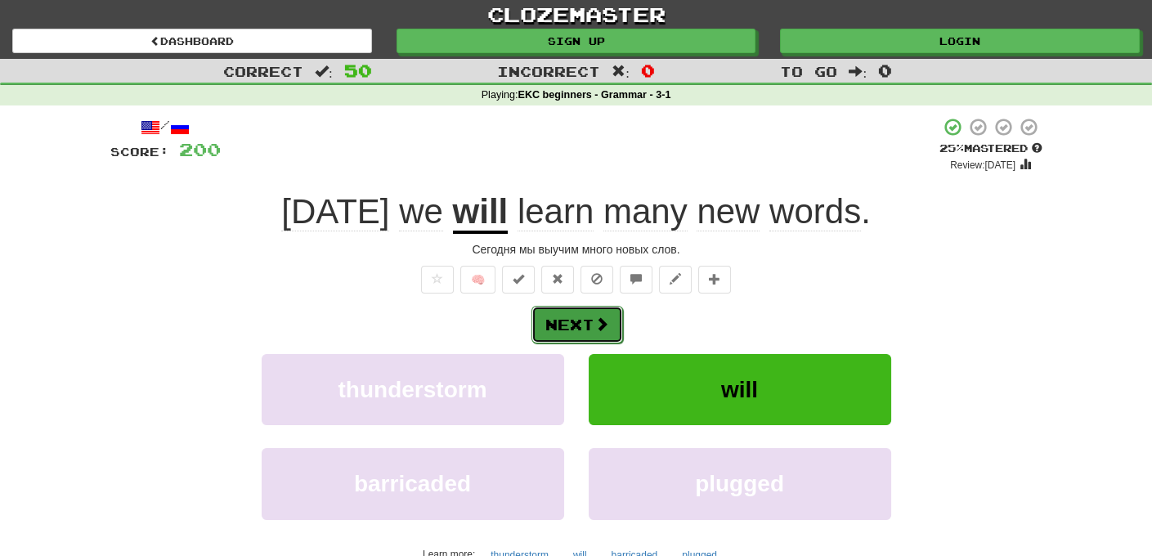
click at [570, 321] on button "Next" at bounding box center [578, 325] width 92 height 38
